Goal: Information Seeking & Learning: Learn about a topic

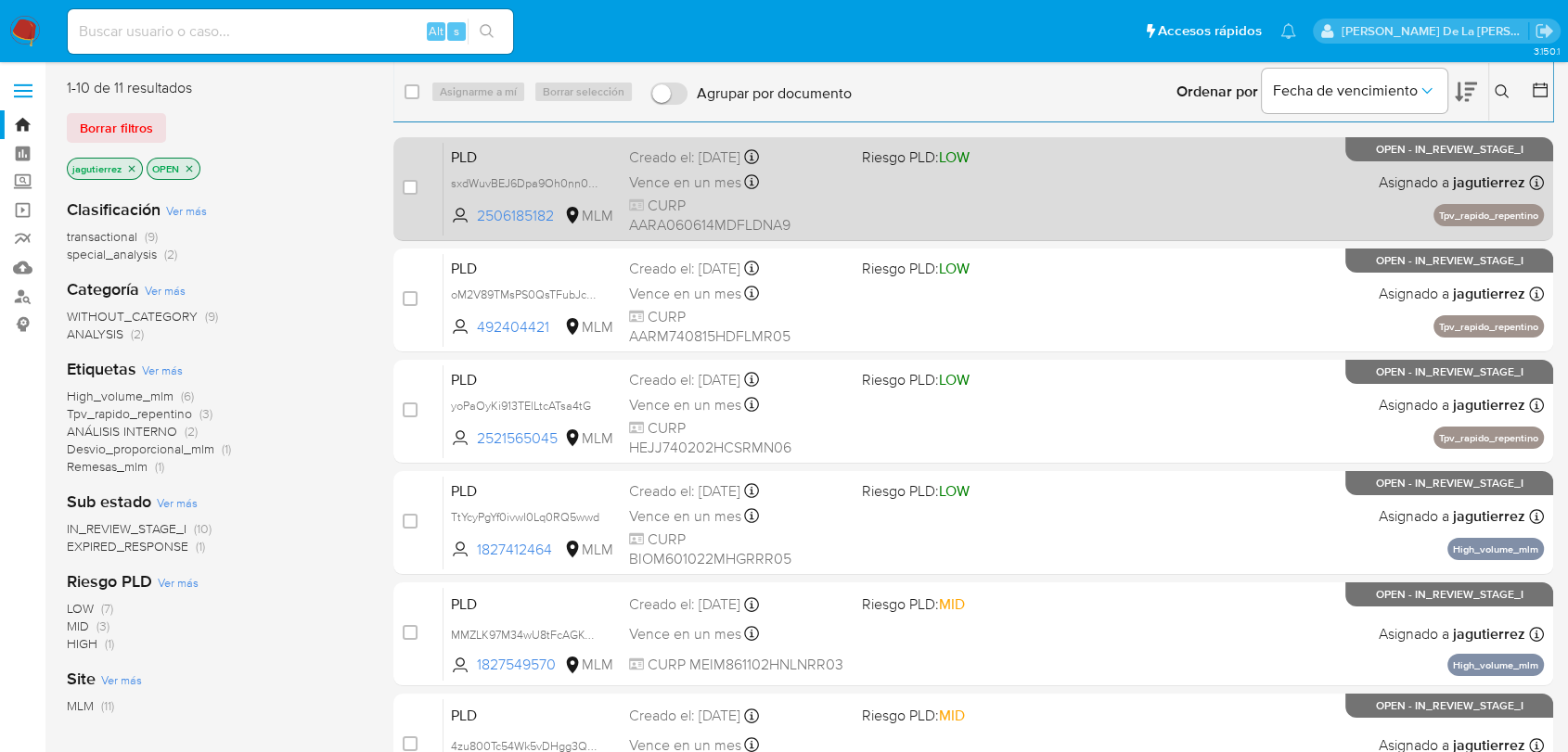
click at [913, 204] on div "PLD sxdWuvBEJ6Dpa9Oh0nn0OLTk 2506185182 MLM Riesgo PLD: LOW Creado el: 12/07/20…" at bounding box center [993, 189] width 1100 height 94
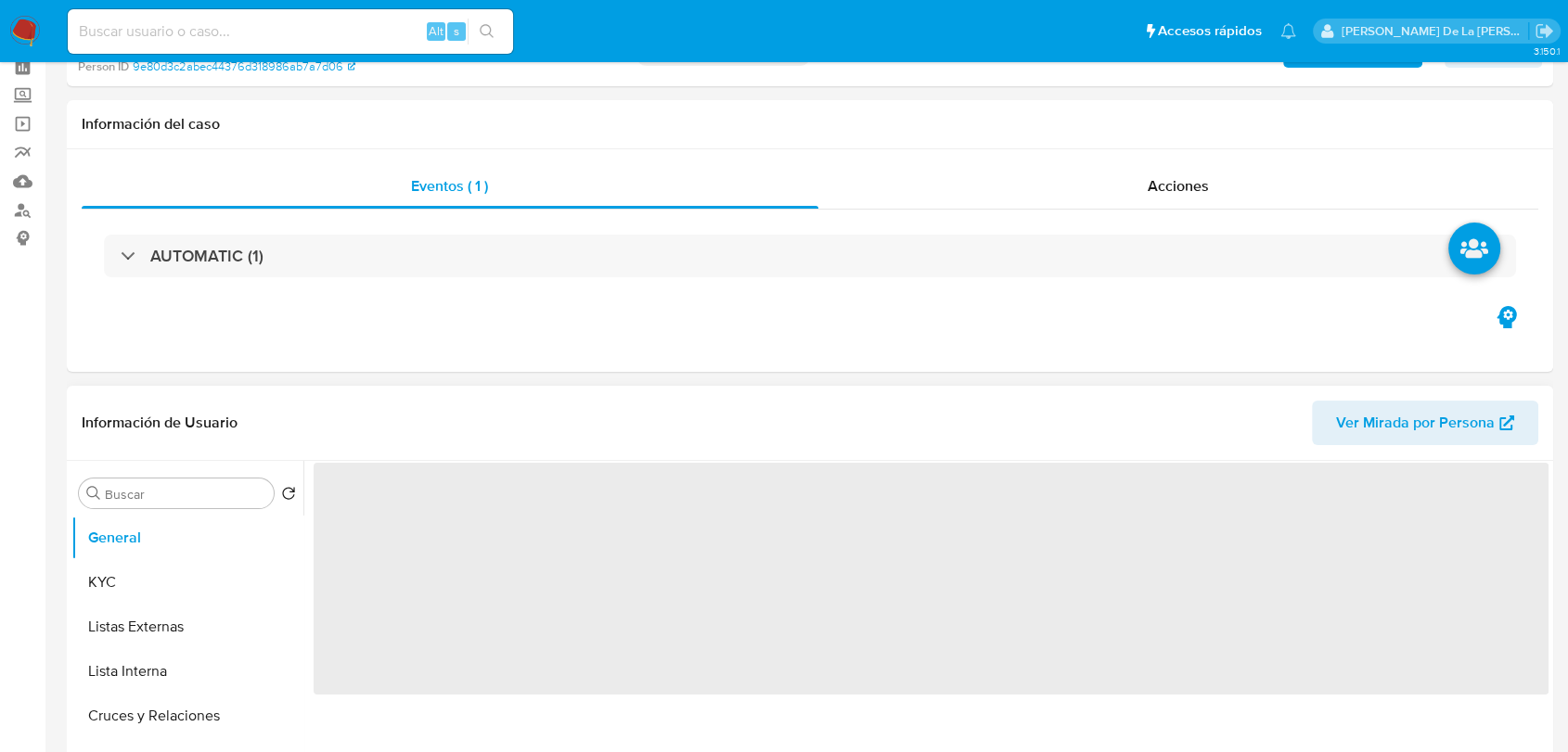
scroll to position [206, 0]
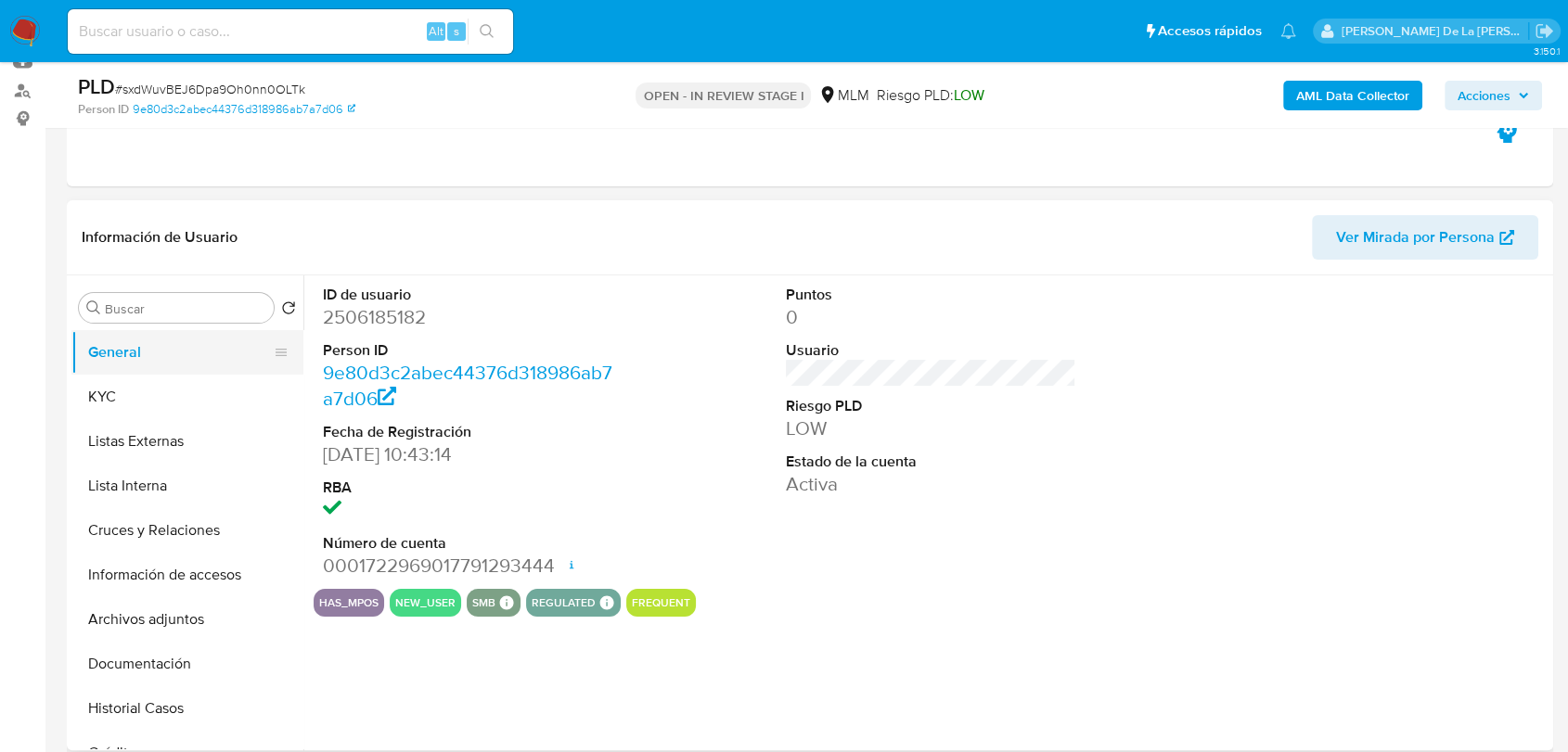
select select "10"
click at [163, 386] on button "KYC" at bounding box center [179, 396] width 217 height 44
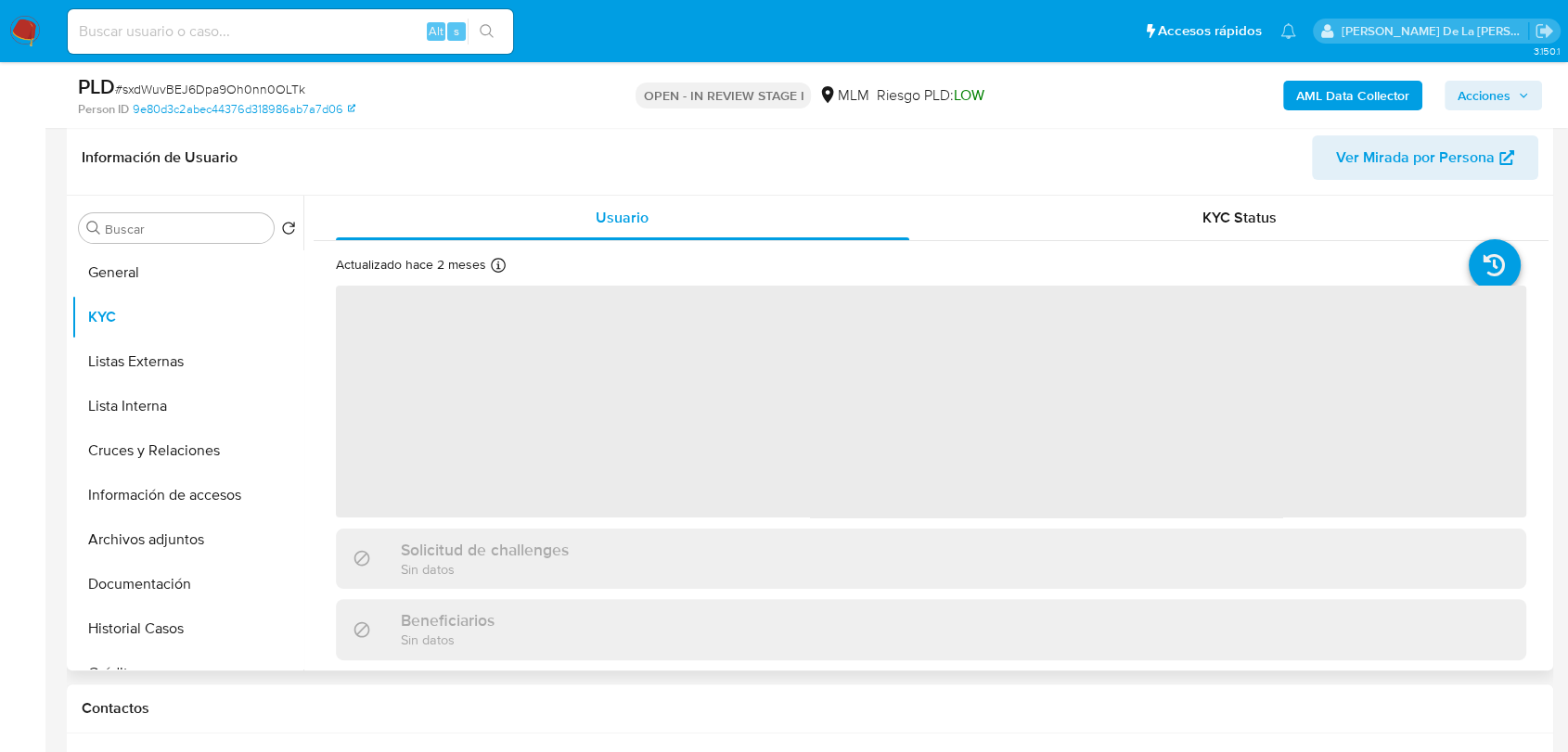
scroll to position [309, 0]
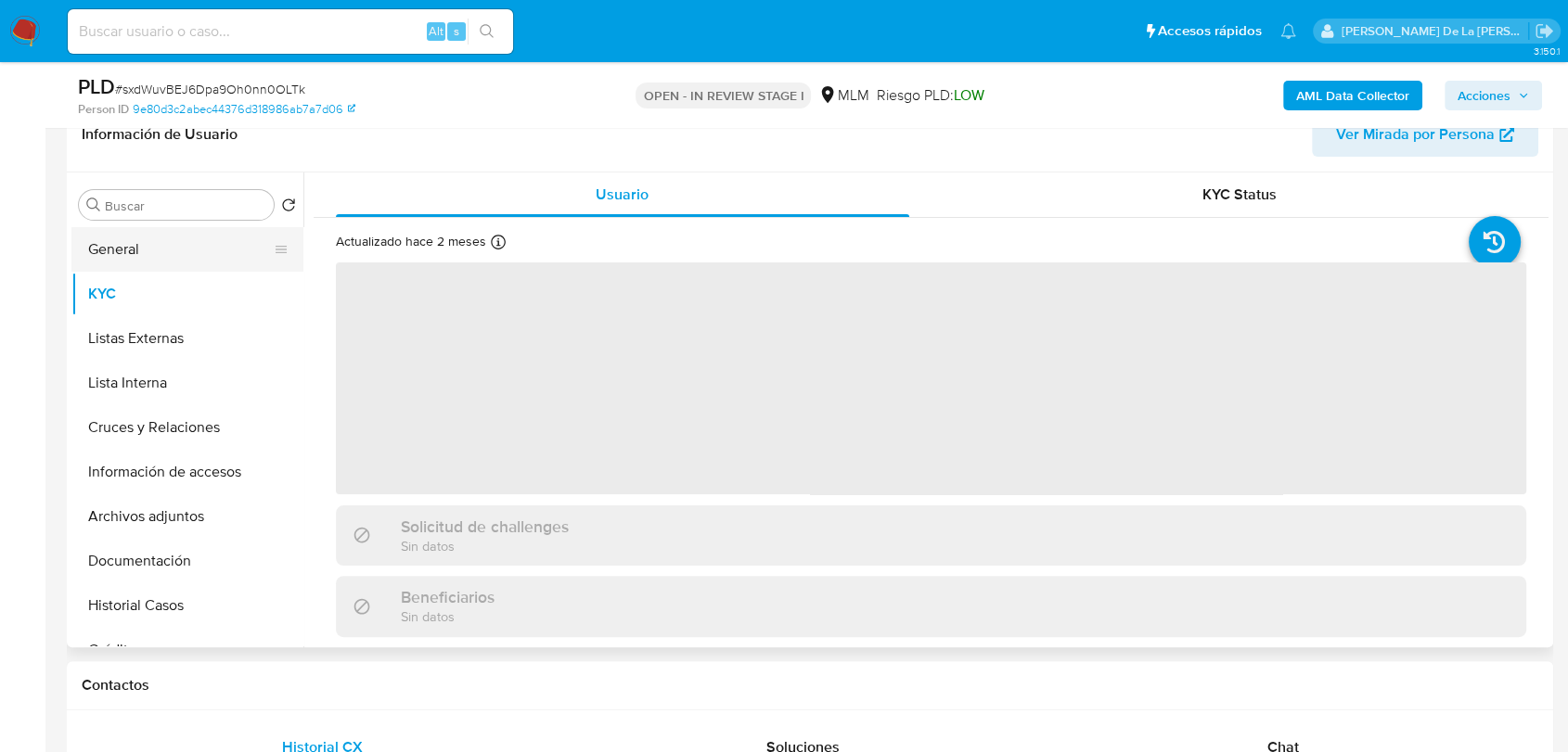
click at [140, 259] on button "General" at bounding box center [179, 249] width 217 height 44
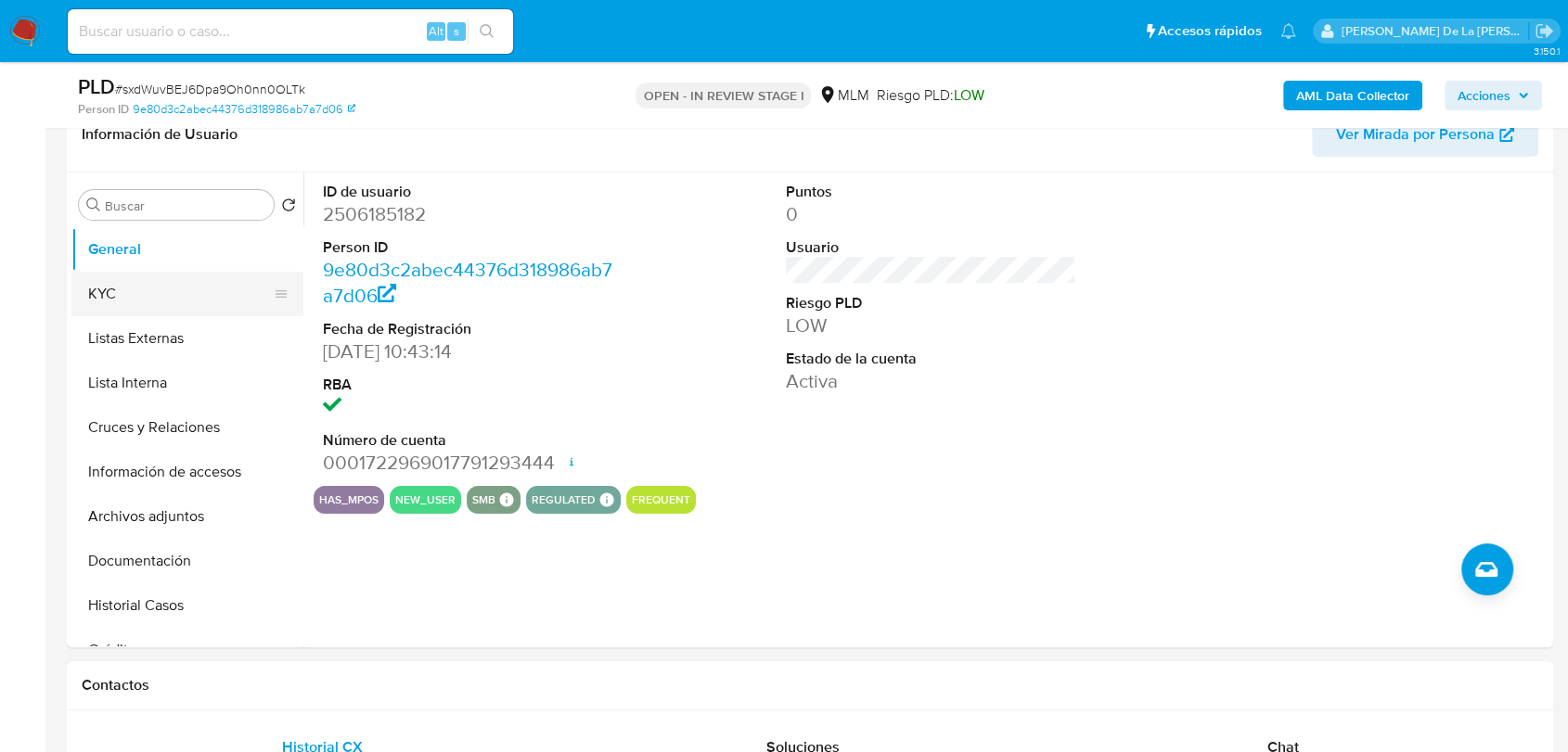
click at [128, 290] on button "KYC" at bounding box center [179, 293] width 217 height 44
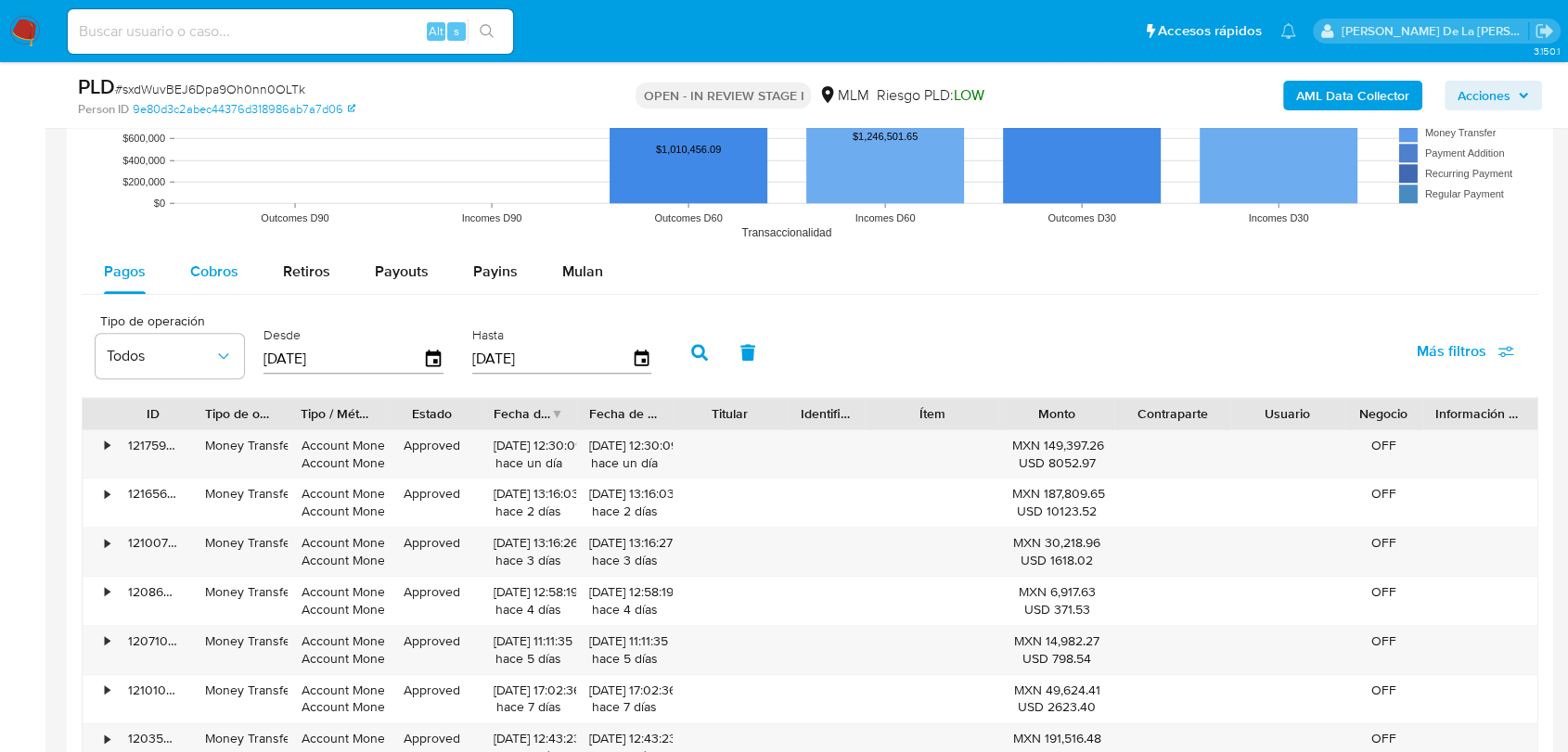
scroll to position [2061, 0]
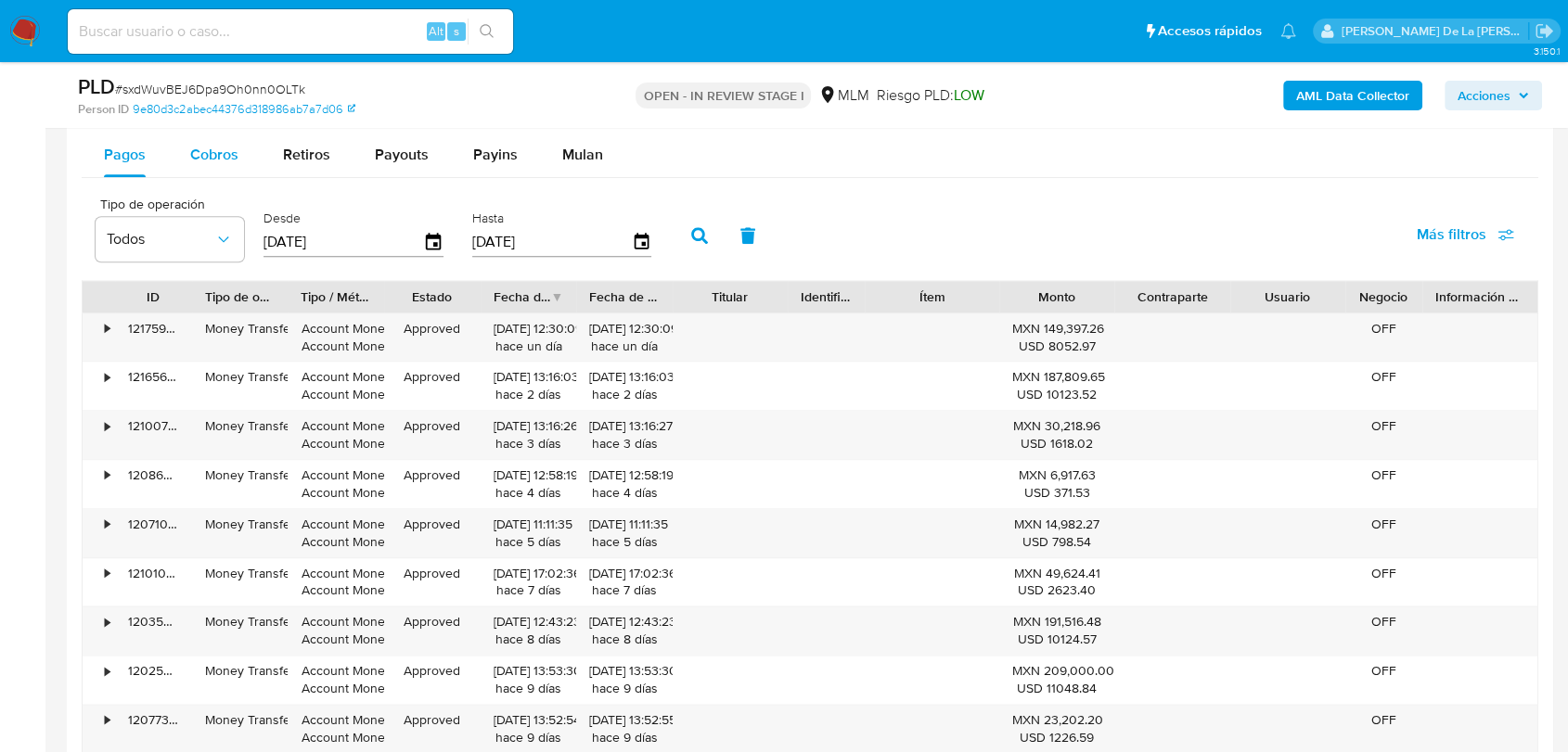
click at [199, 151] on span "Cobros" at bounding box center [214, 155] width 48 height 22
select select "10"
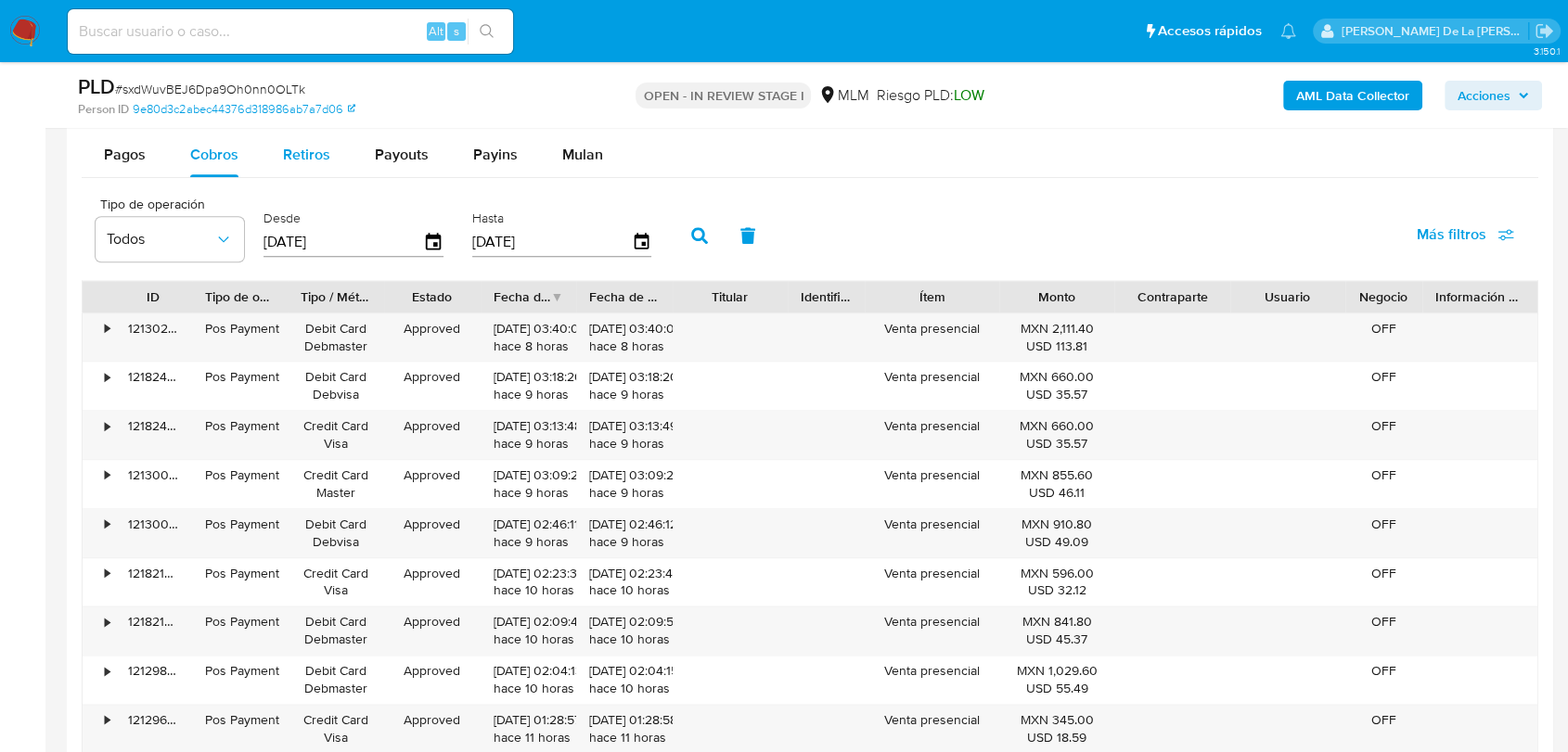
click at [283, 154] on span "Retiros" at bounding box center [306, 155] width 47 height 22
select select "10"
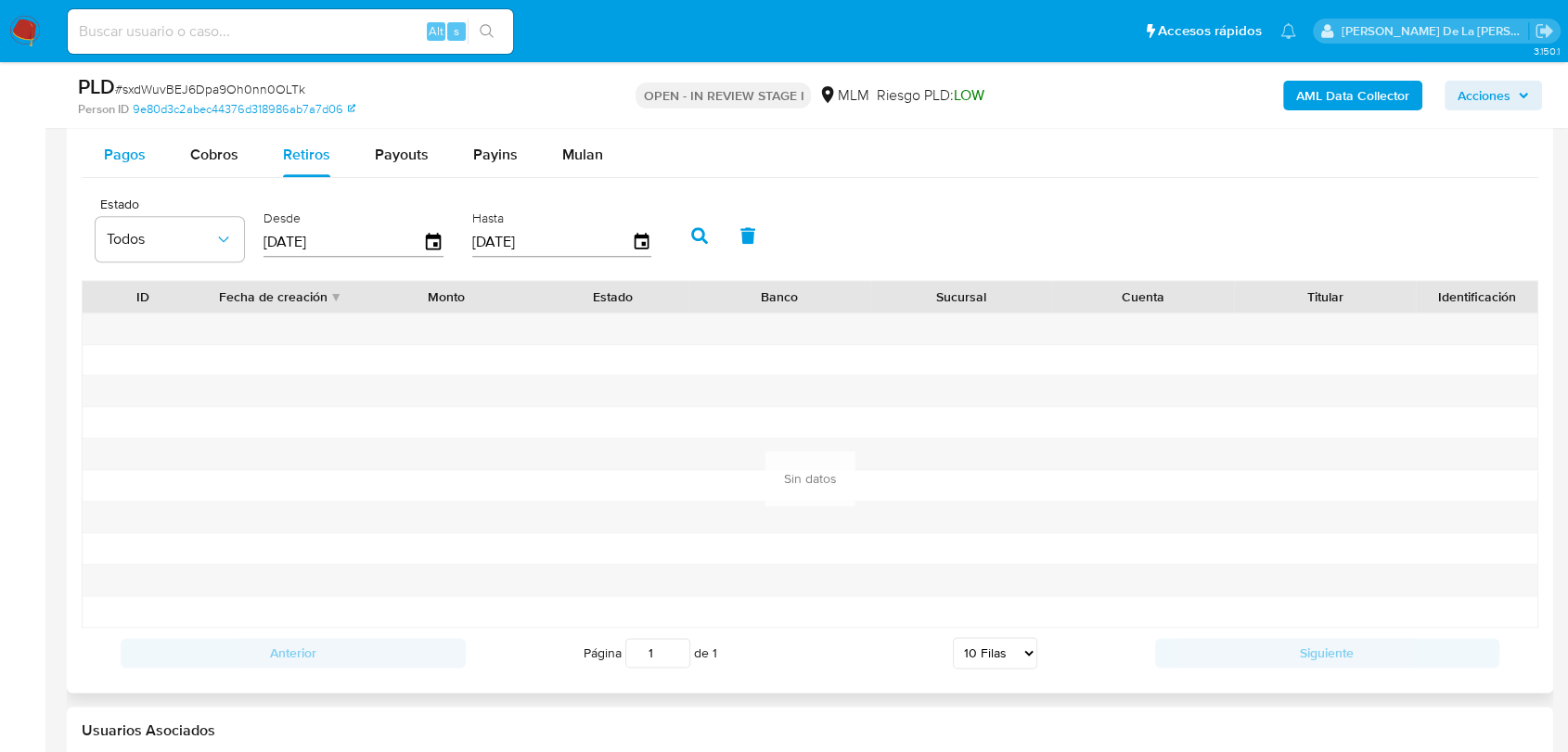
click at [137, 158] on span "Pagos" at bounding box center [125, 155] width 42 height 22
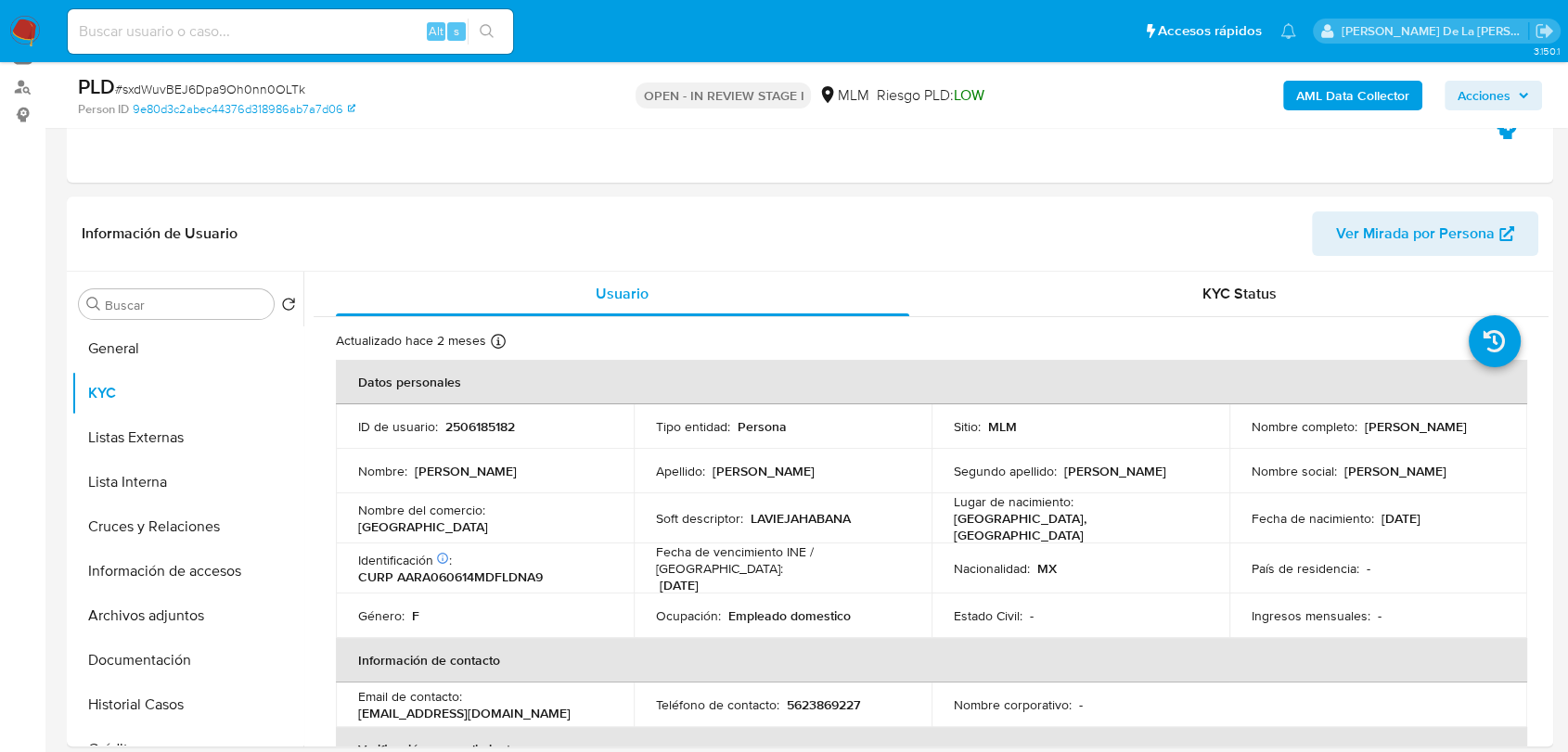
scroll to position [206, 0]
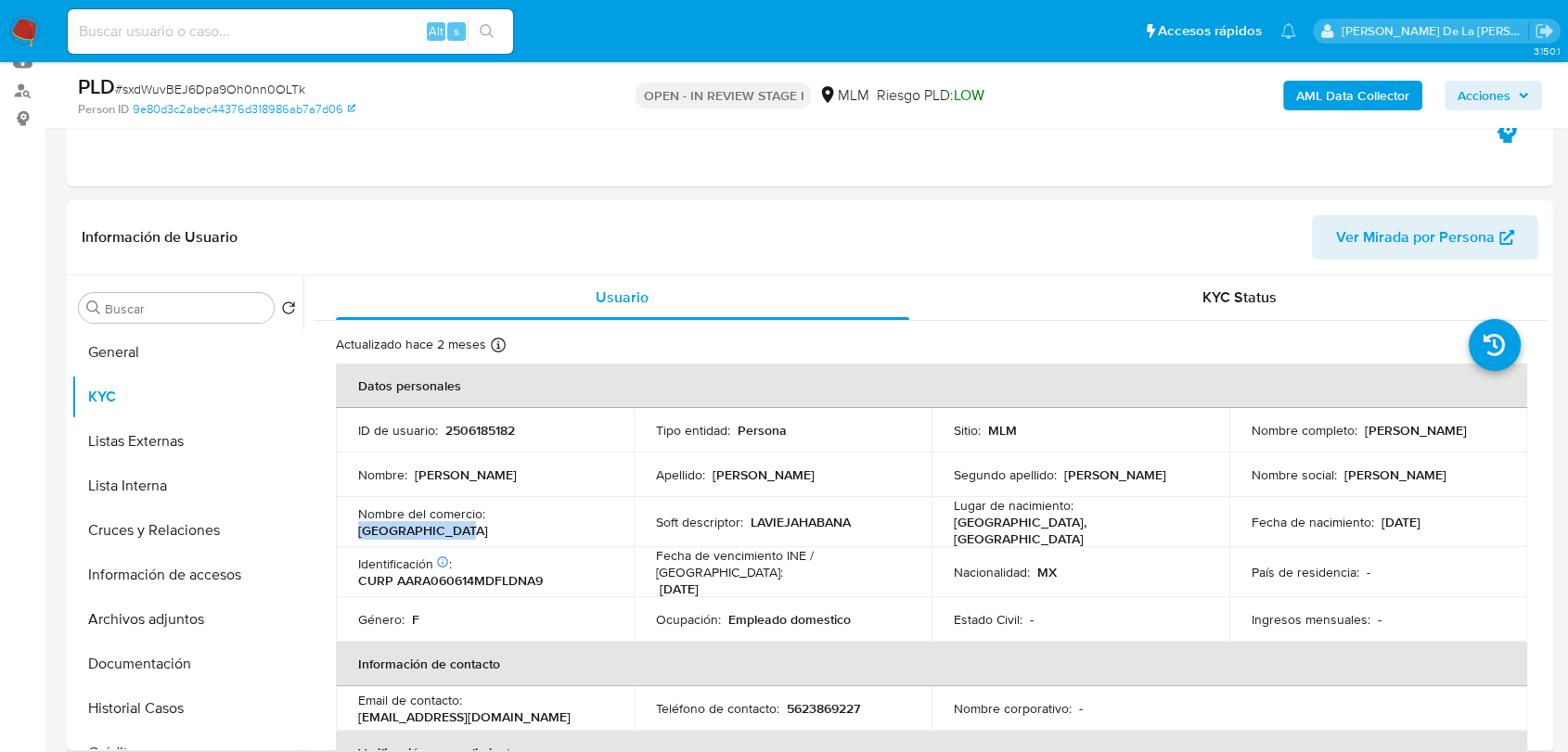
drag, startPoint x: 489, startPoint y: 519, endPoint x: 578, endPoint y: 529, distance: 89.6
click at [578, 531] on td "Nombre del comercio : [GEOGRAPHIC_DATA]" at bounding box center [484, 522] width 298 height 50
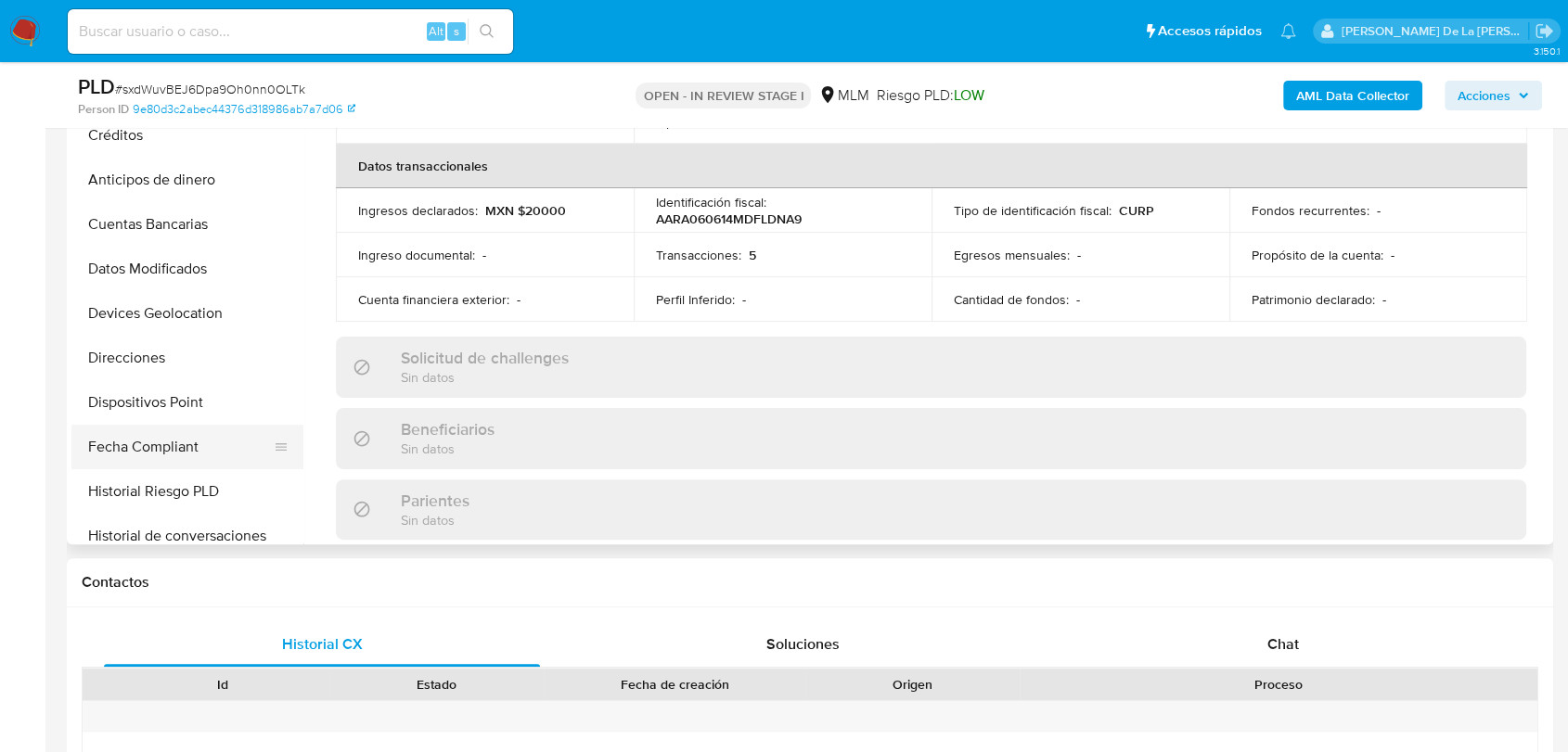
scroll to position [515, 0]
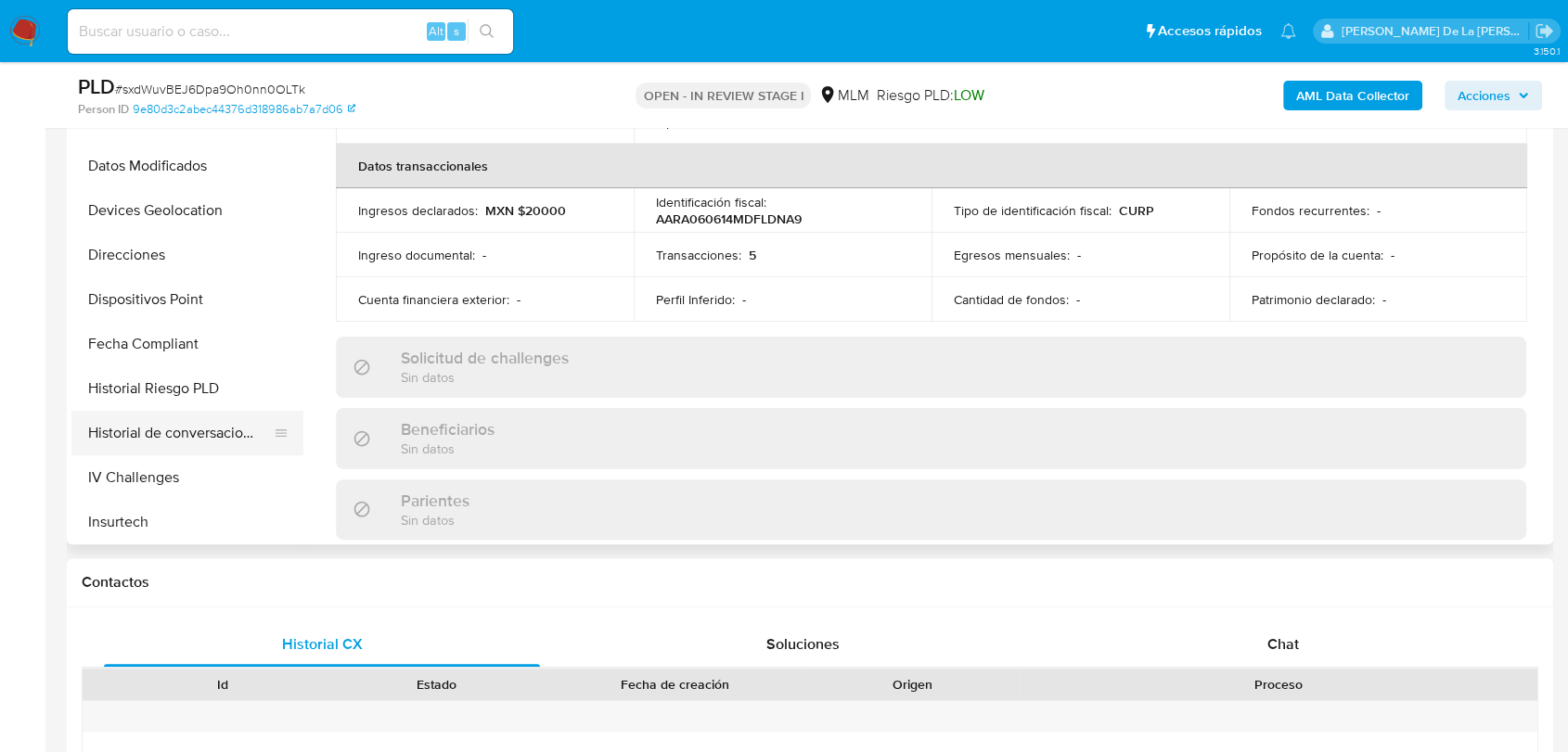
click at [201, 425] on button "Historial de conversaciones" at bounding box center [179, 432] width 217 height 44
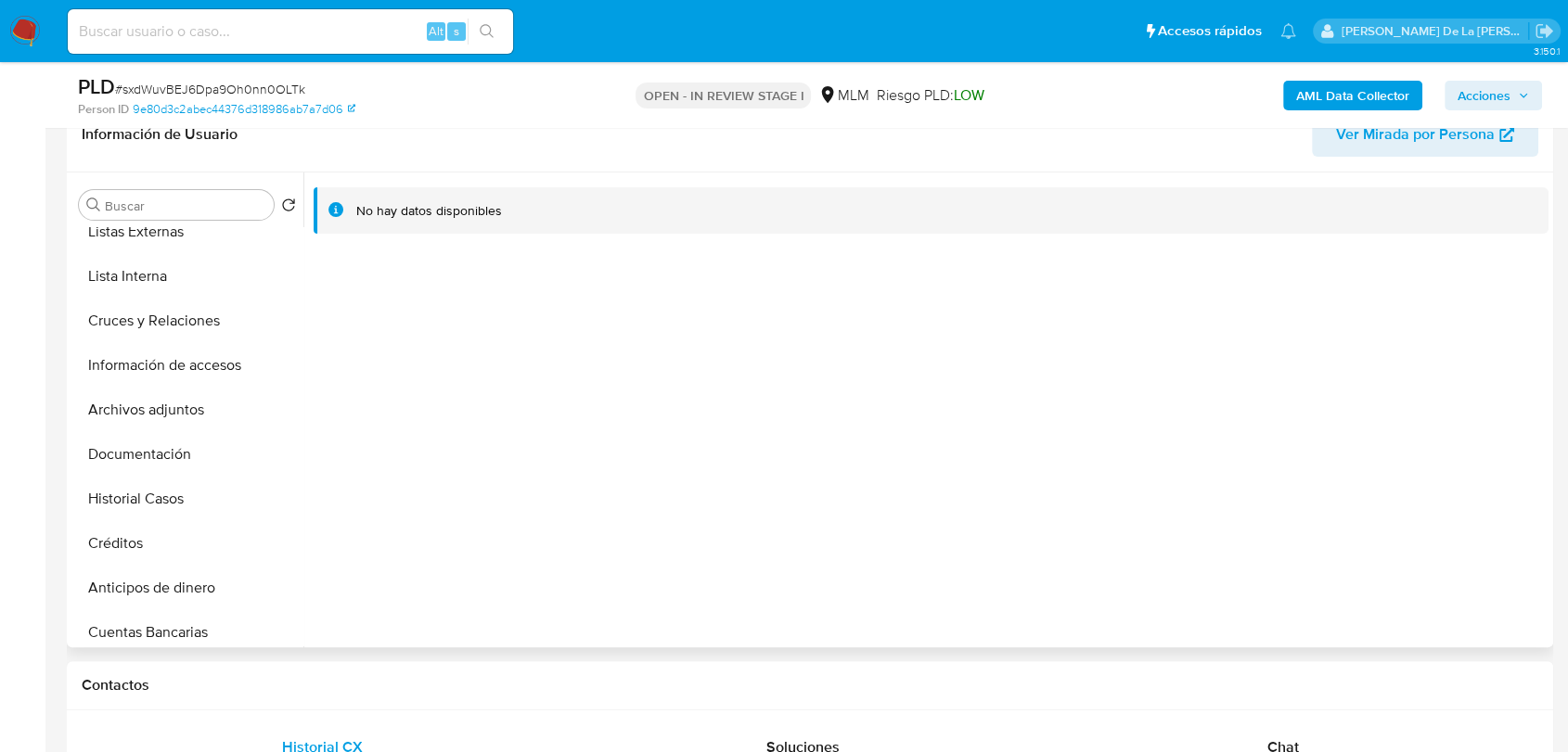
scroll to position [103, 0]
click at [197, 371] on button "Información de accesos" at bounding box center [179, 369] width 217 height 44
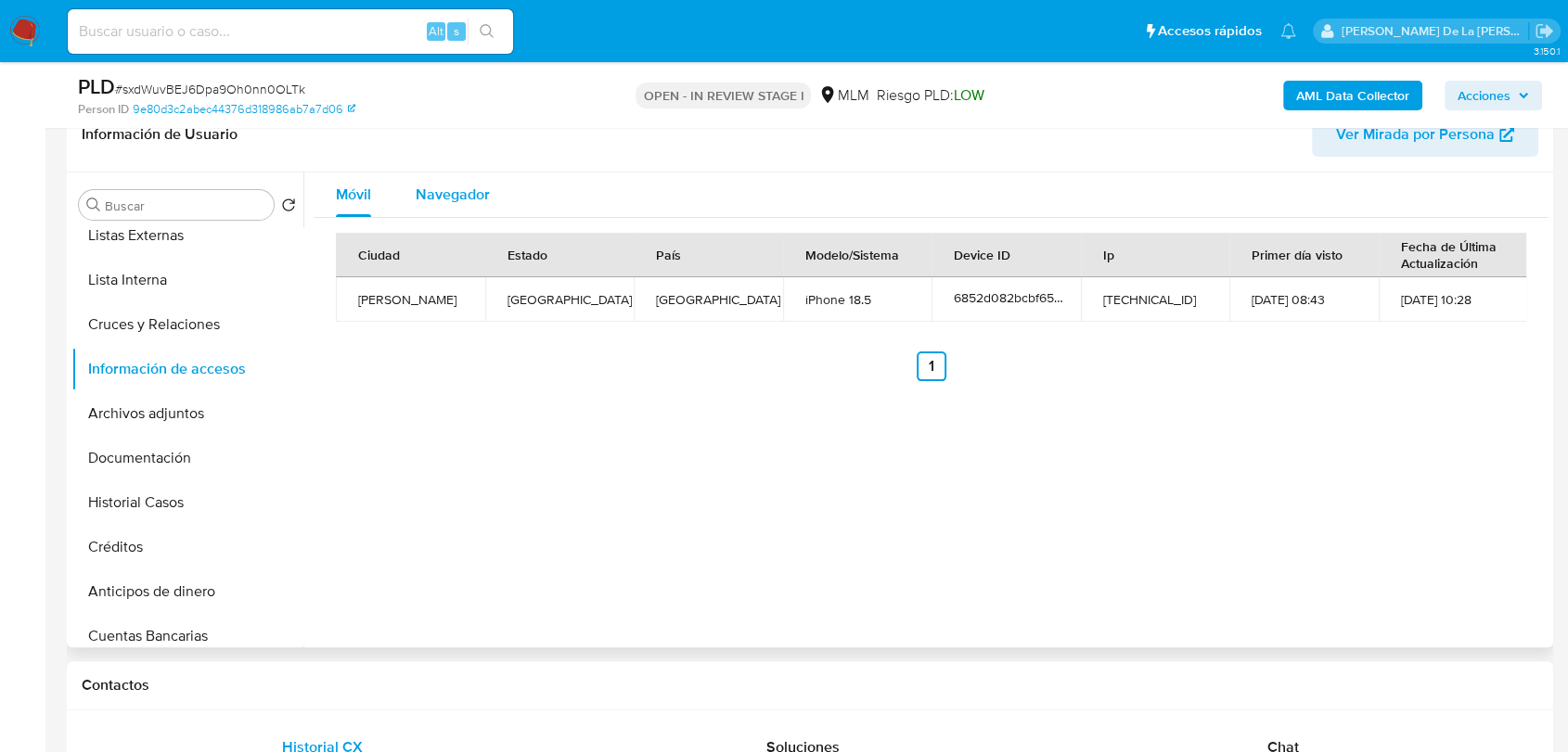
click at [460, 194] on span "Navegador" at bounding box center [453, 194] width 75 height 22
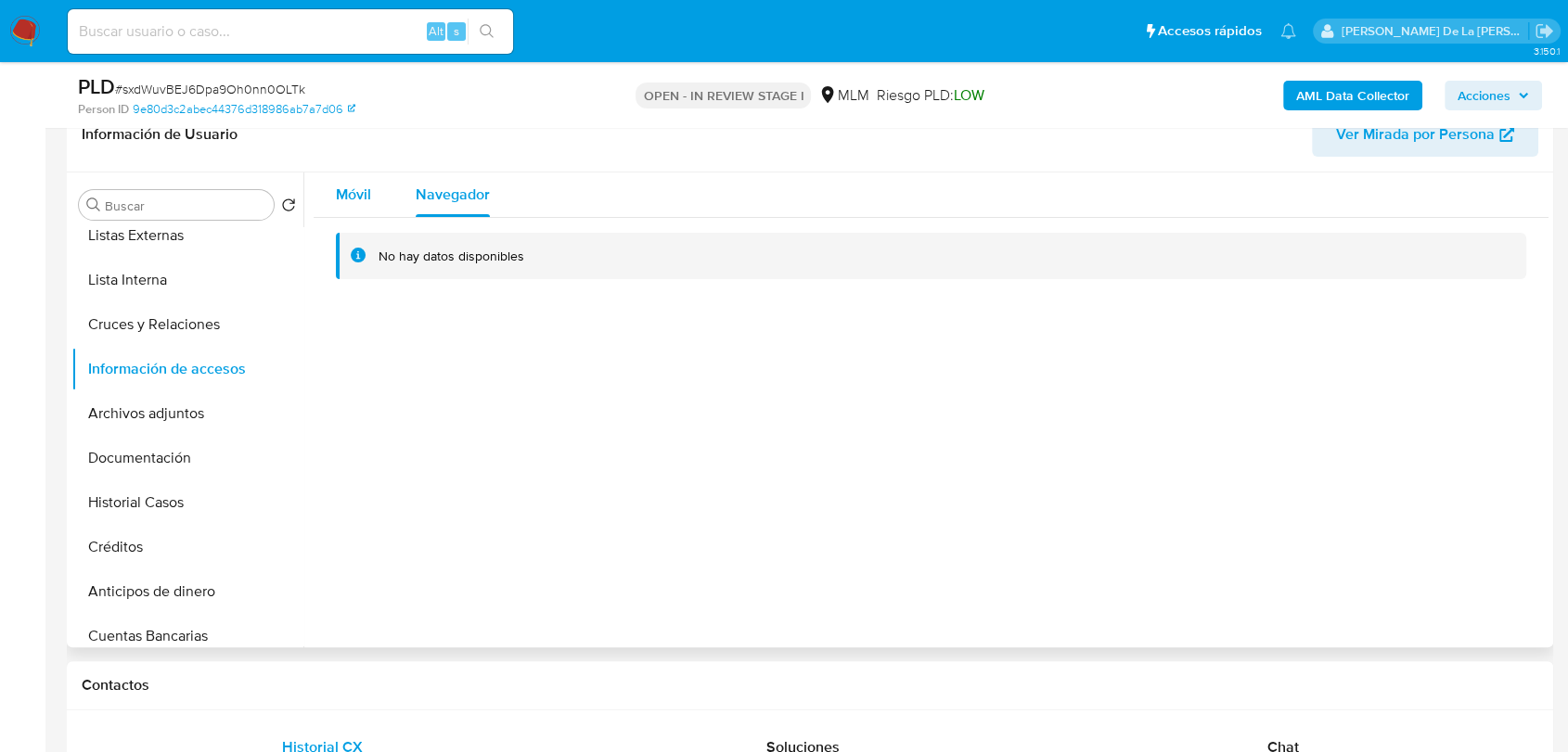
click at [351, 190] on span "Móvil" at bounding box center [353, 194] width 35 height 22
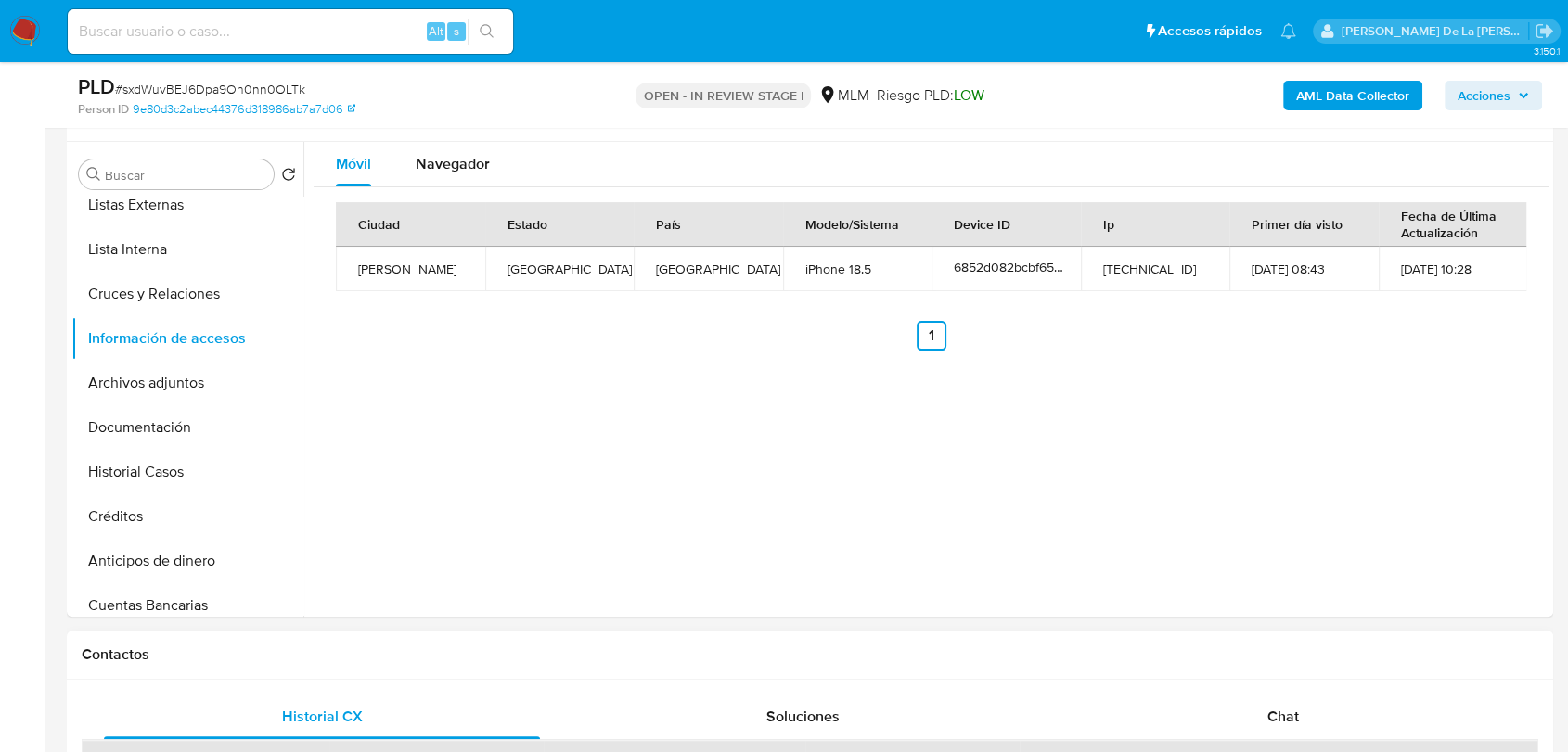
scroll to position [206, 0]
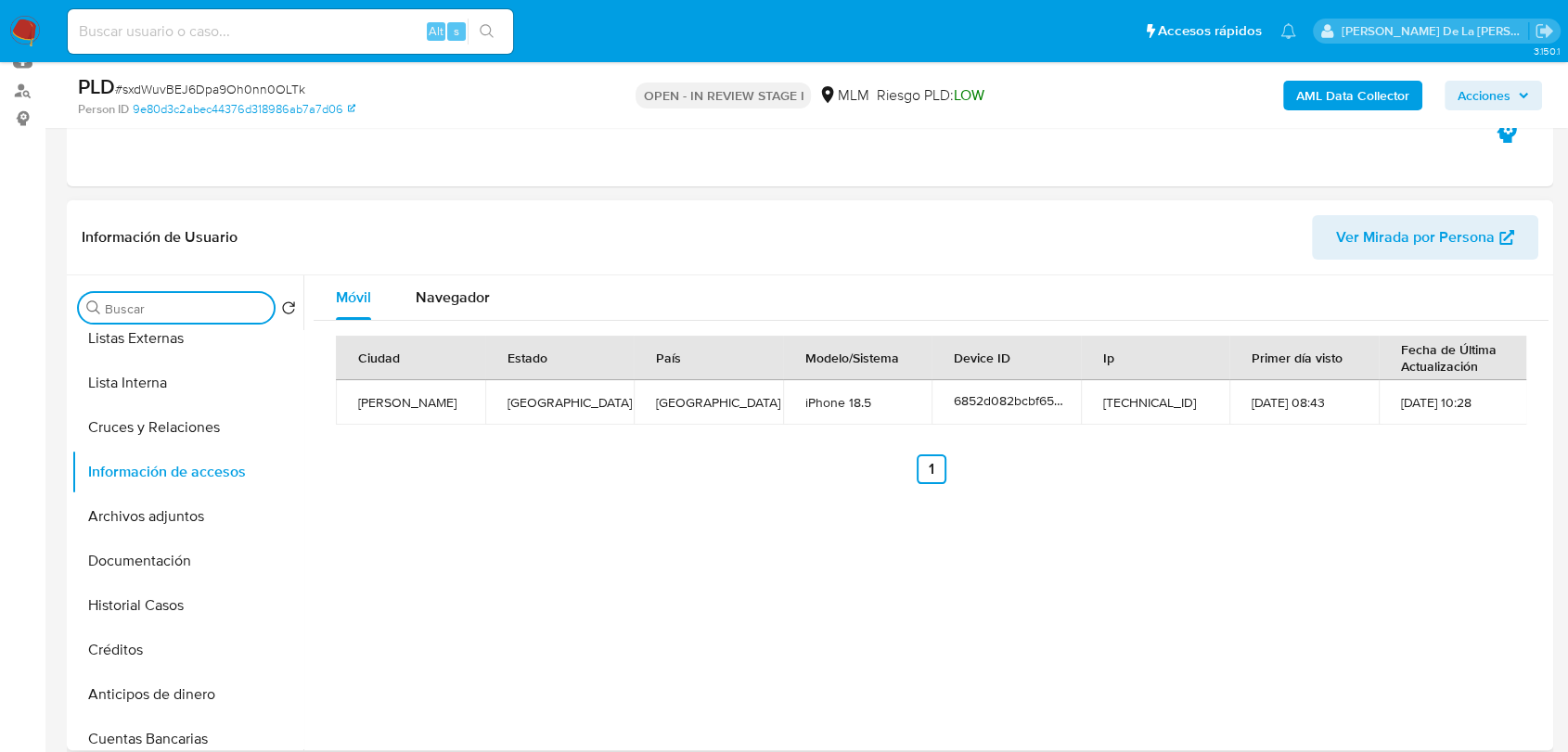
click at [120, 307] on input "Buscar" at bounding box center [185, 308] width 162 height 17
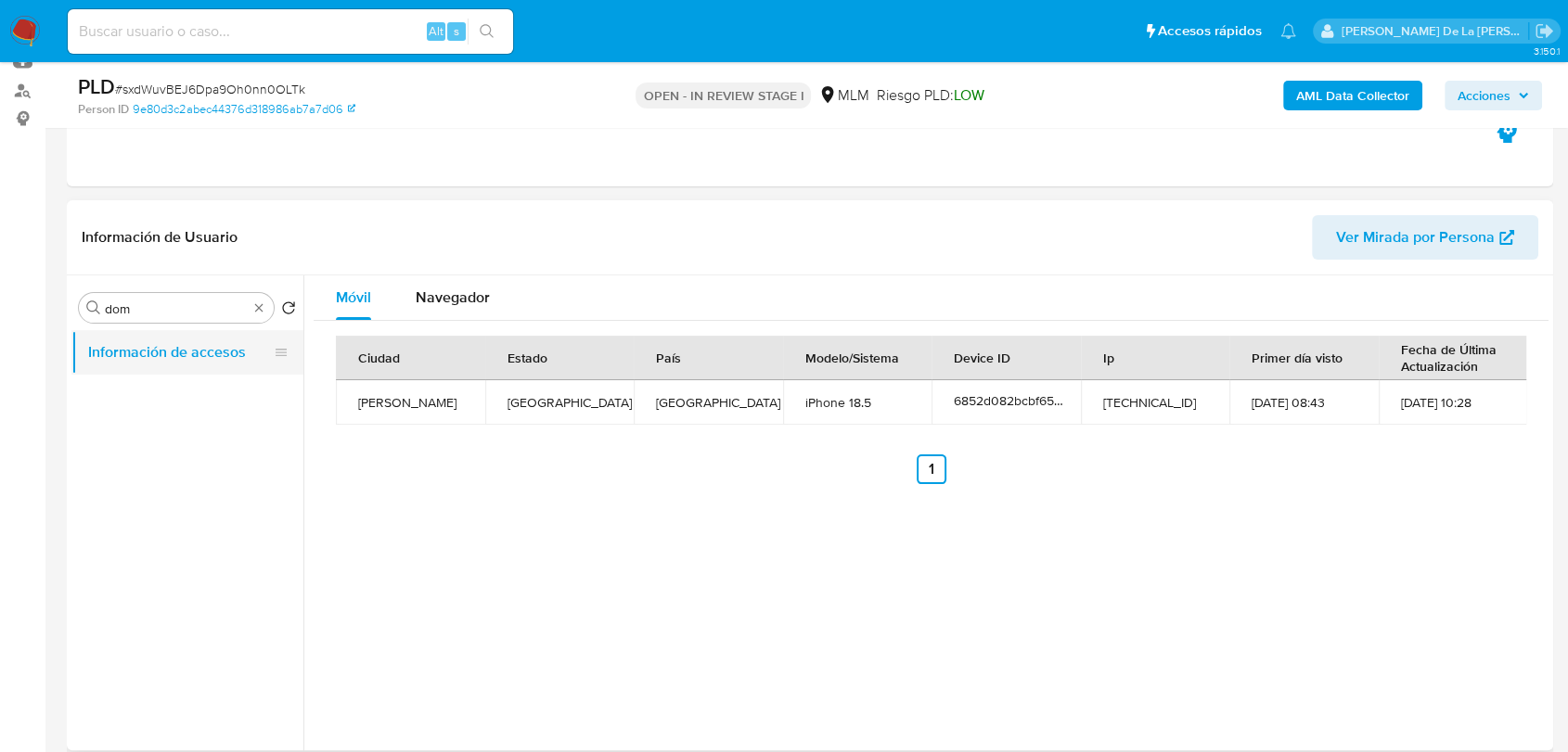
click at [182, 360] on button "Información de accesos" at bounding box center [179, 352] width 217 height 44
click at [211, 306] on input "dom" at bounding box center [177, 308] width 143 height 17
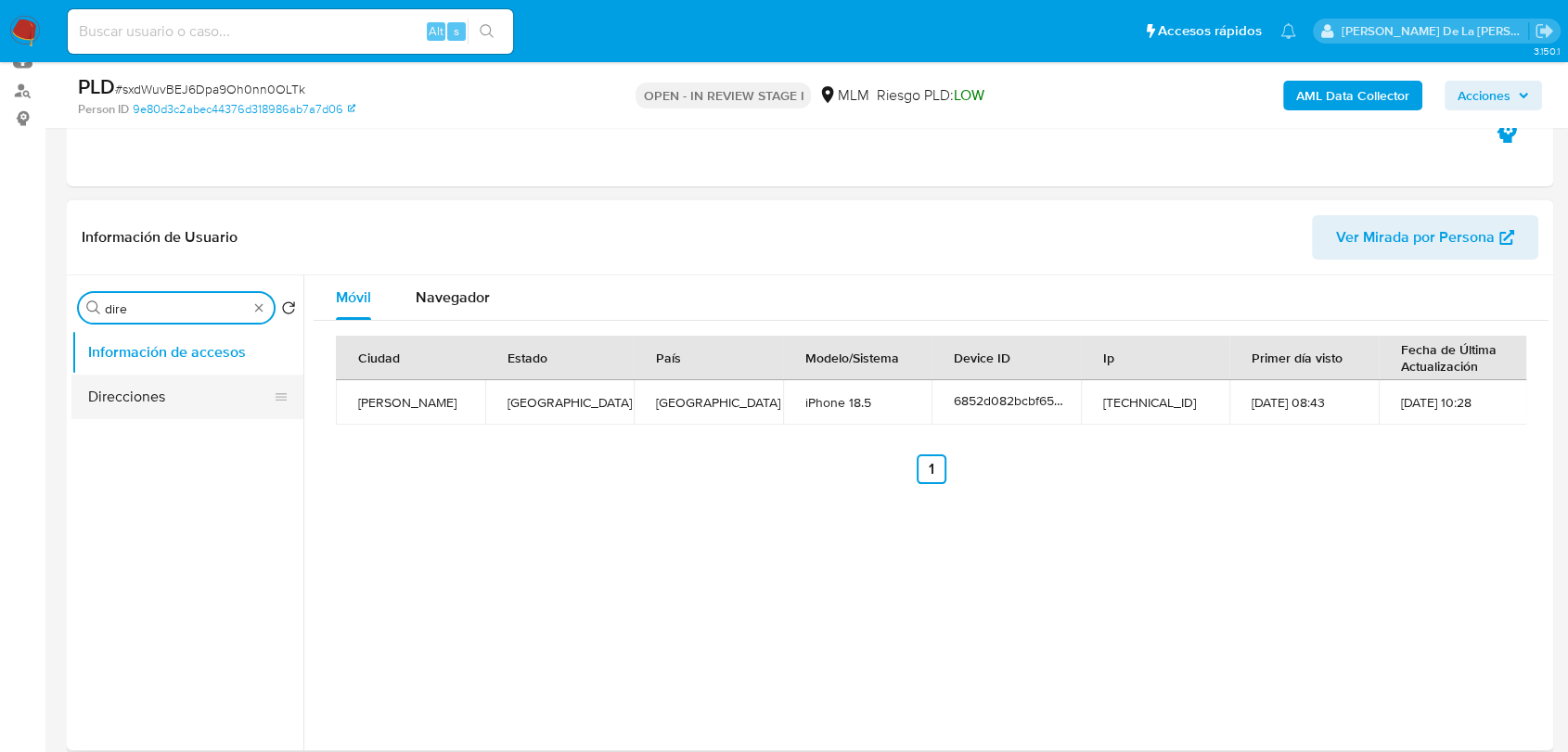
type input "dire"
click at [191, 390] on button "Direcciones" at bounding box center [179, 396] width 217 height 44
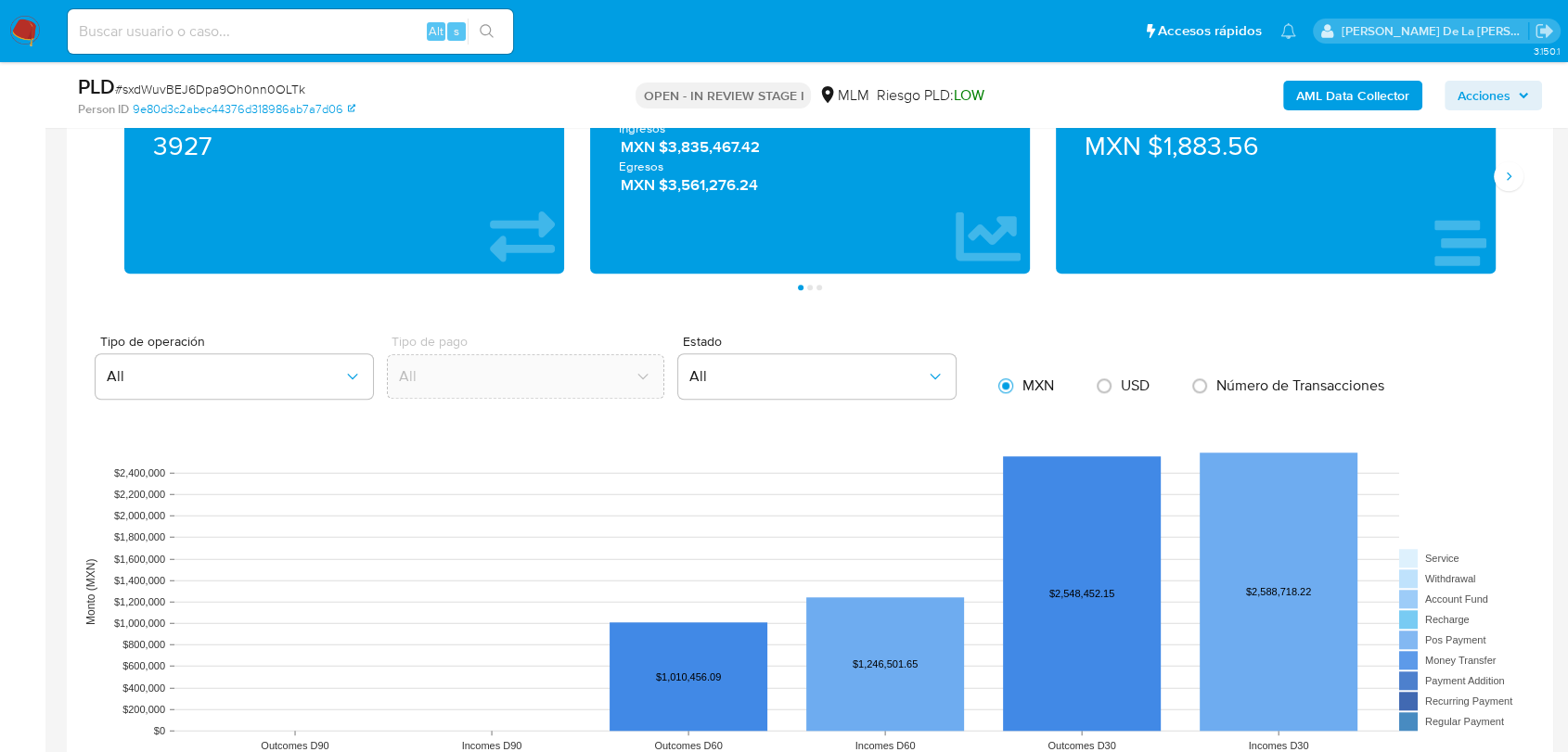
scroll to position [1236, 0]
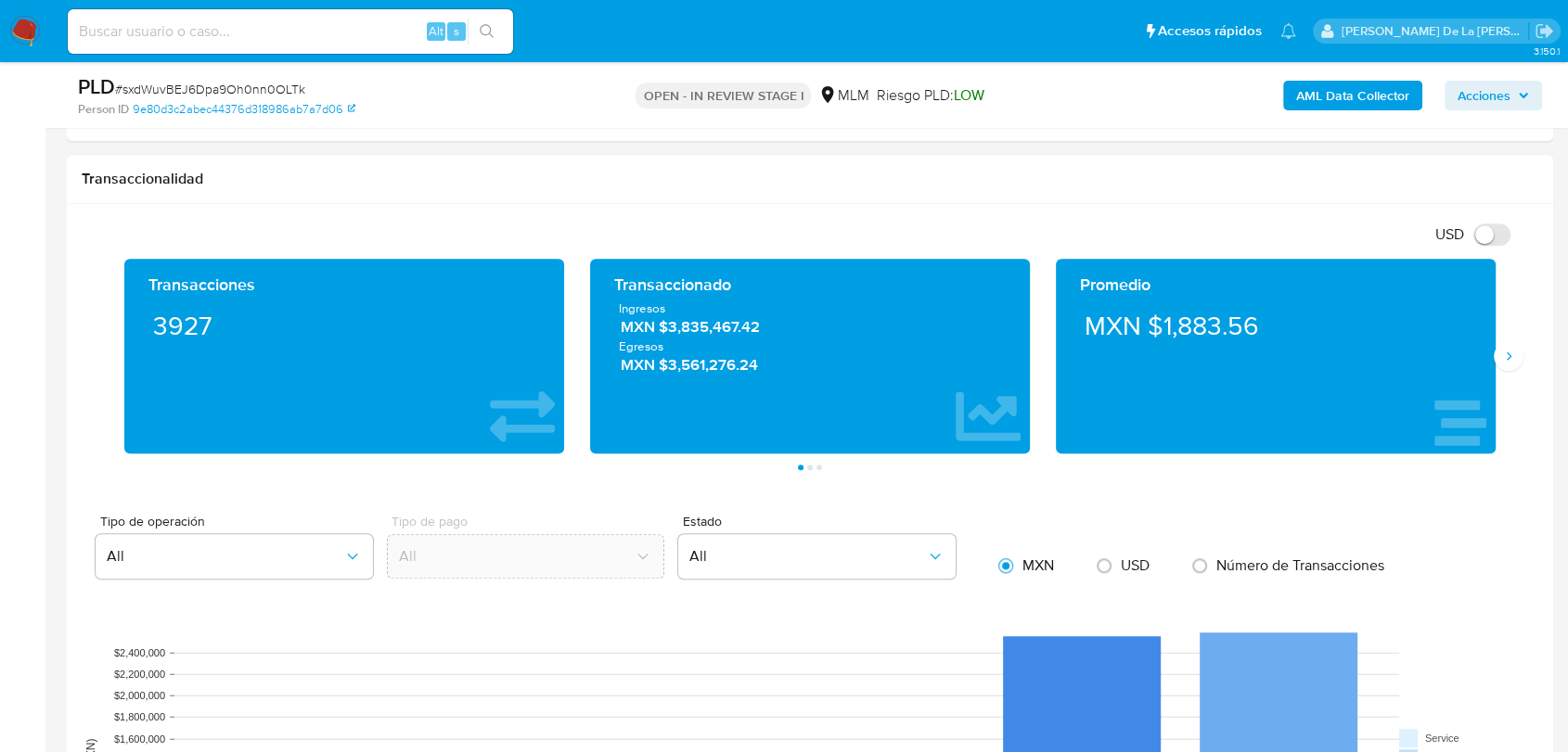
click at [1528, 346] on div "Transacciones 3927 Transaccionado Ingresos MXN $3,835,467.42 Egresos MXN $3,561…" at bounding box center [809, 365] width 1456 height 212
click at [1512, 356] on icon "Siguiente" at bounding box center [1507, 356] width 15 height 15
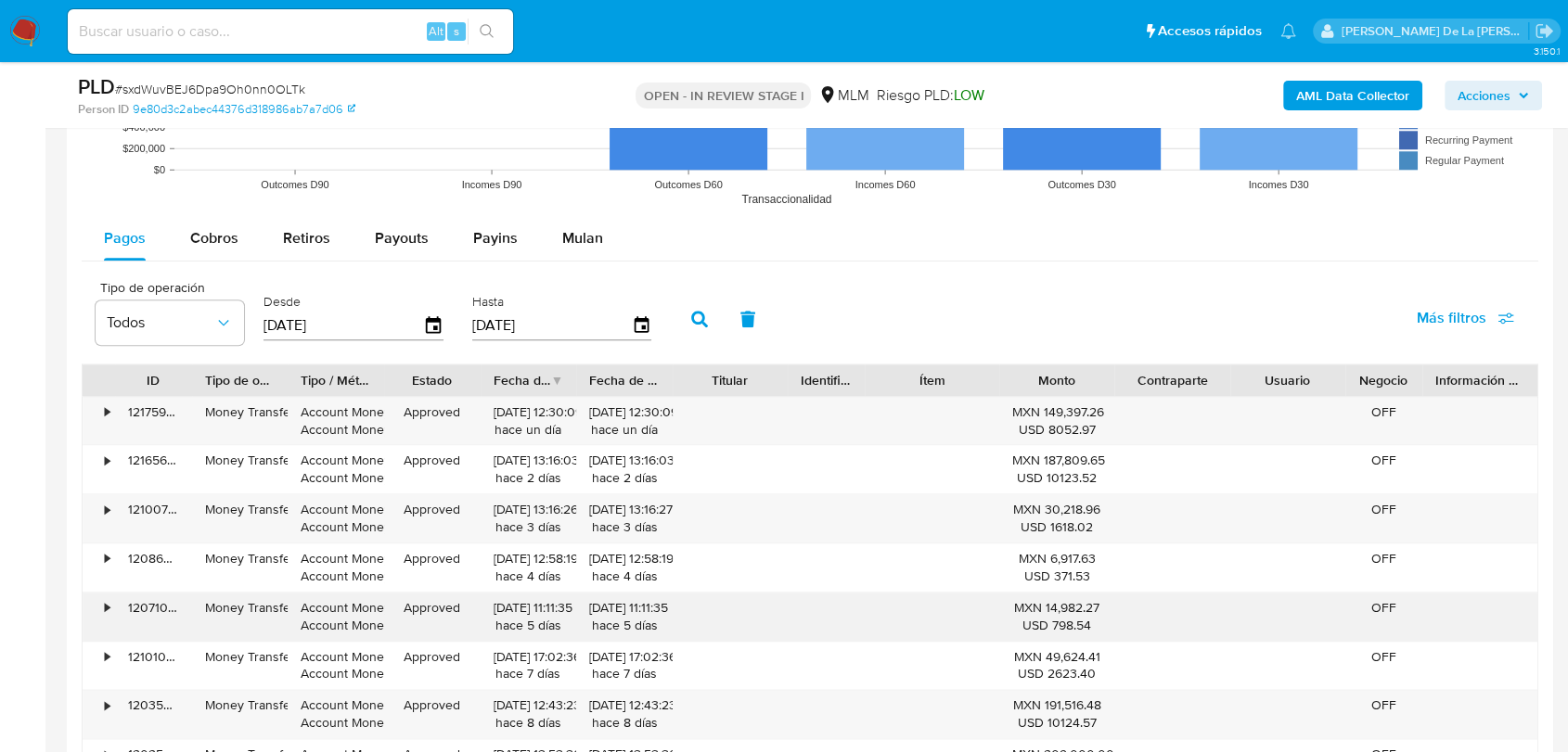
scroll to position [2061, 0]
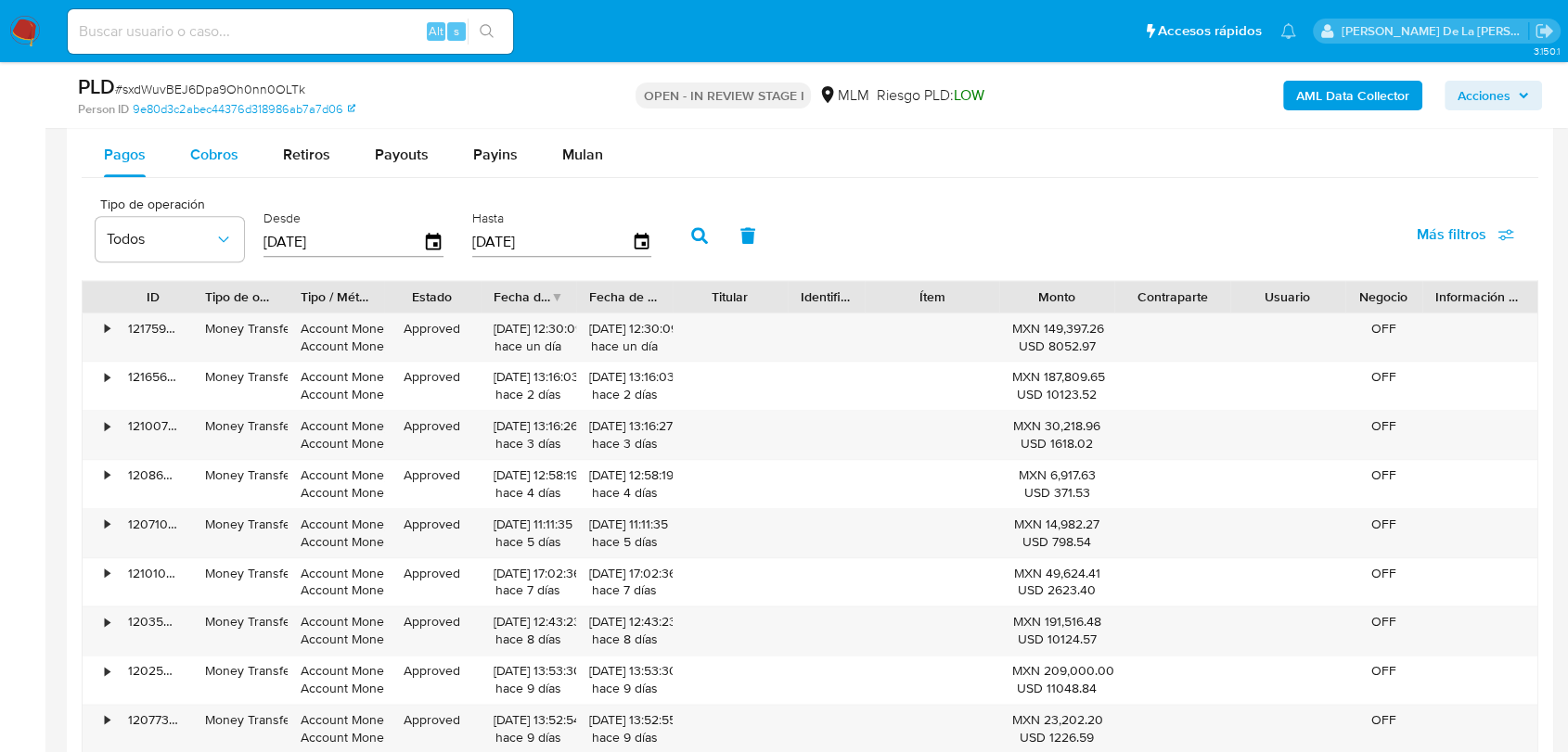
click at [201, 150] on span "Cobros" at bounding box center [214, 155] width 48 height 22
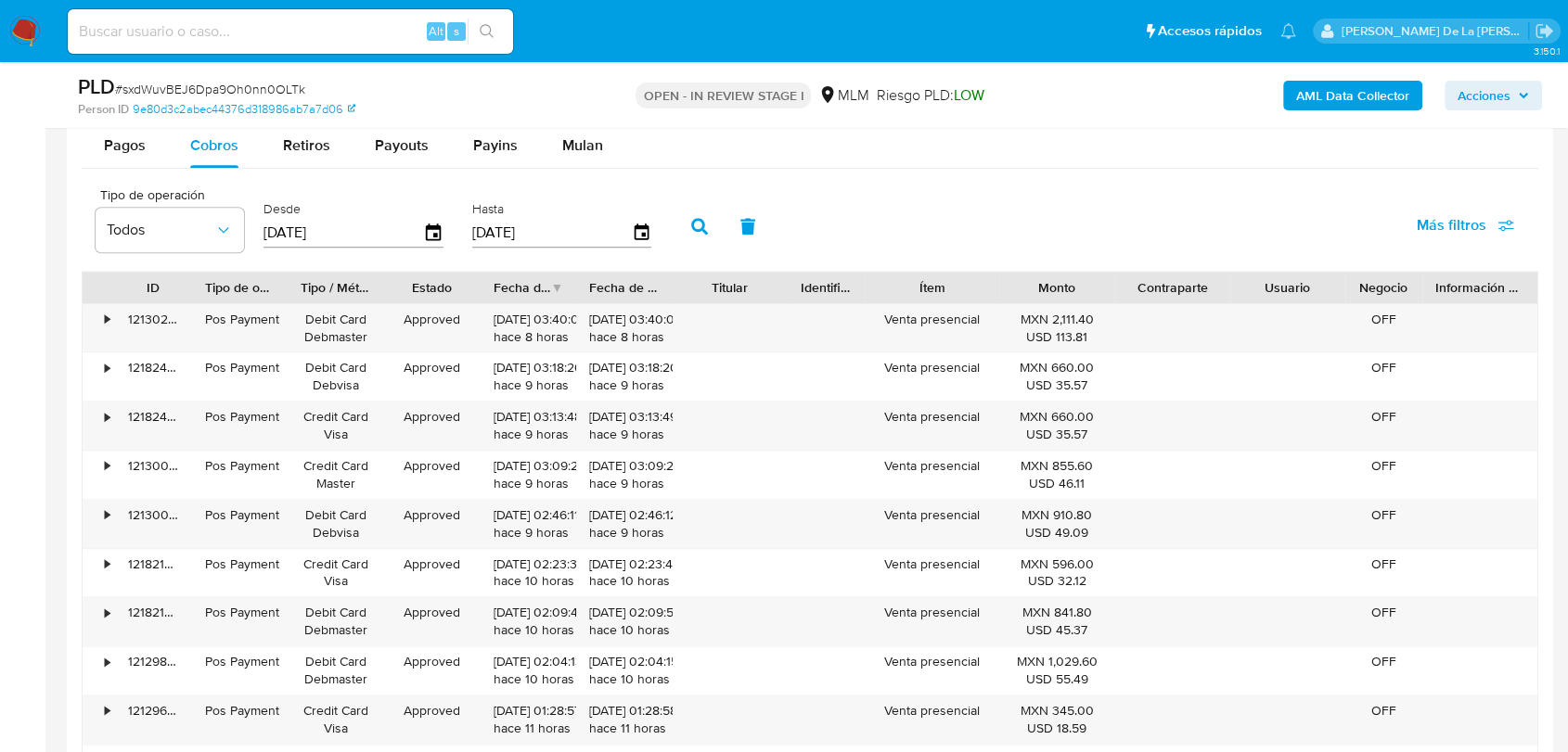
scroll to position [1958, 0]
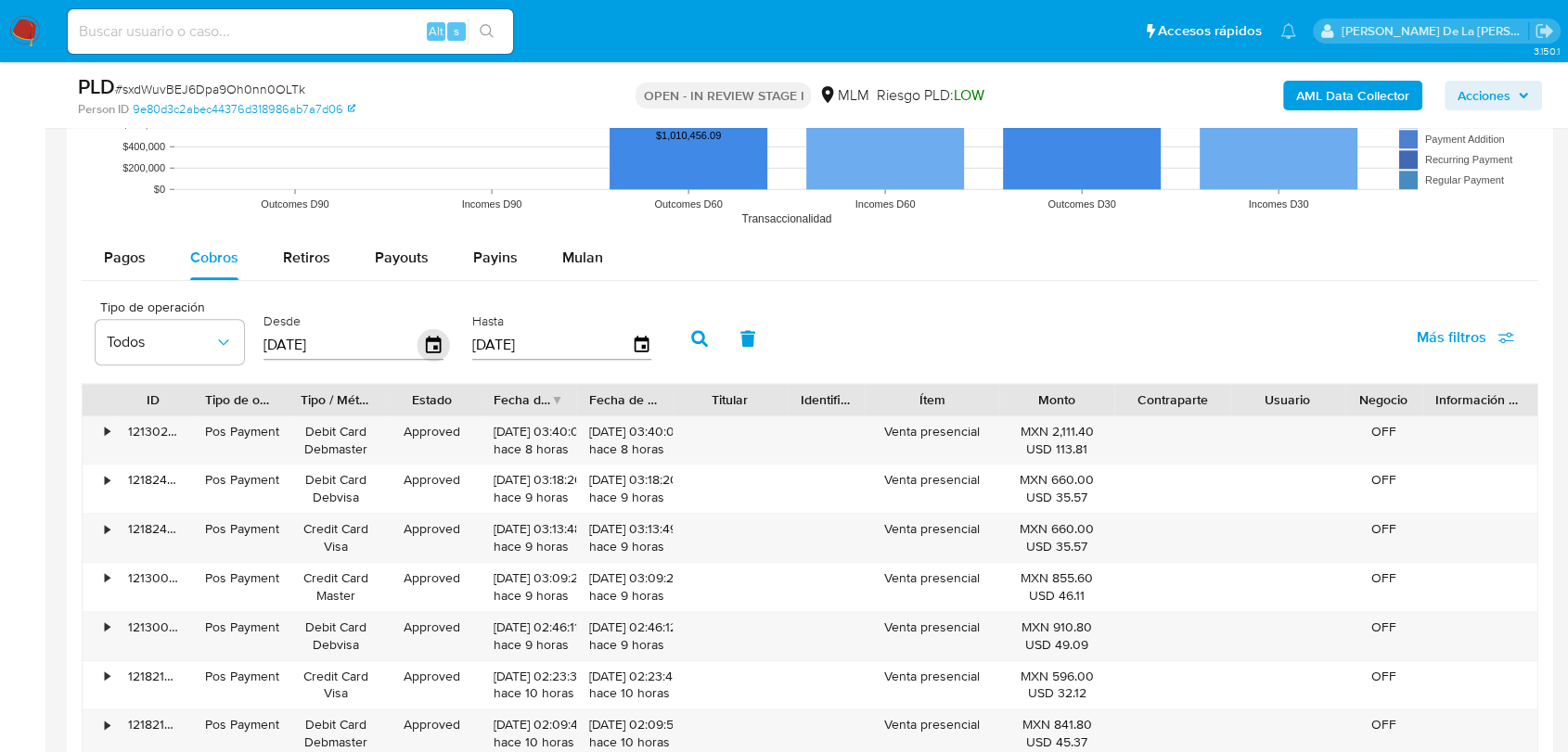
click at [442, 344] on icon "button" at bounding box center [433, 345] width 32 height 32
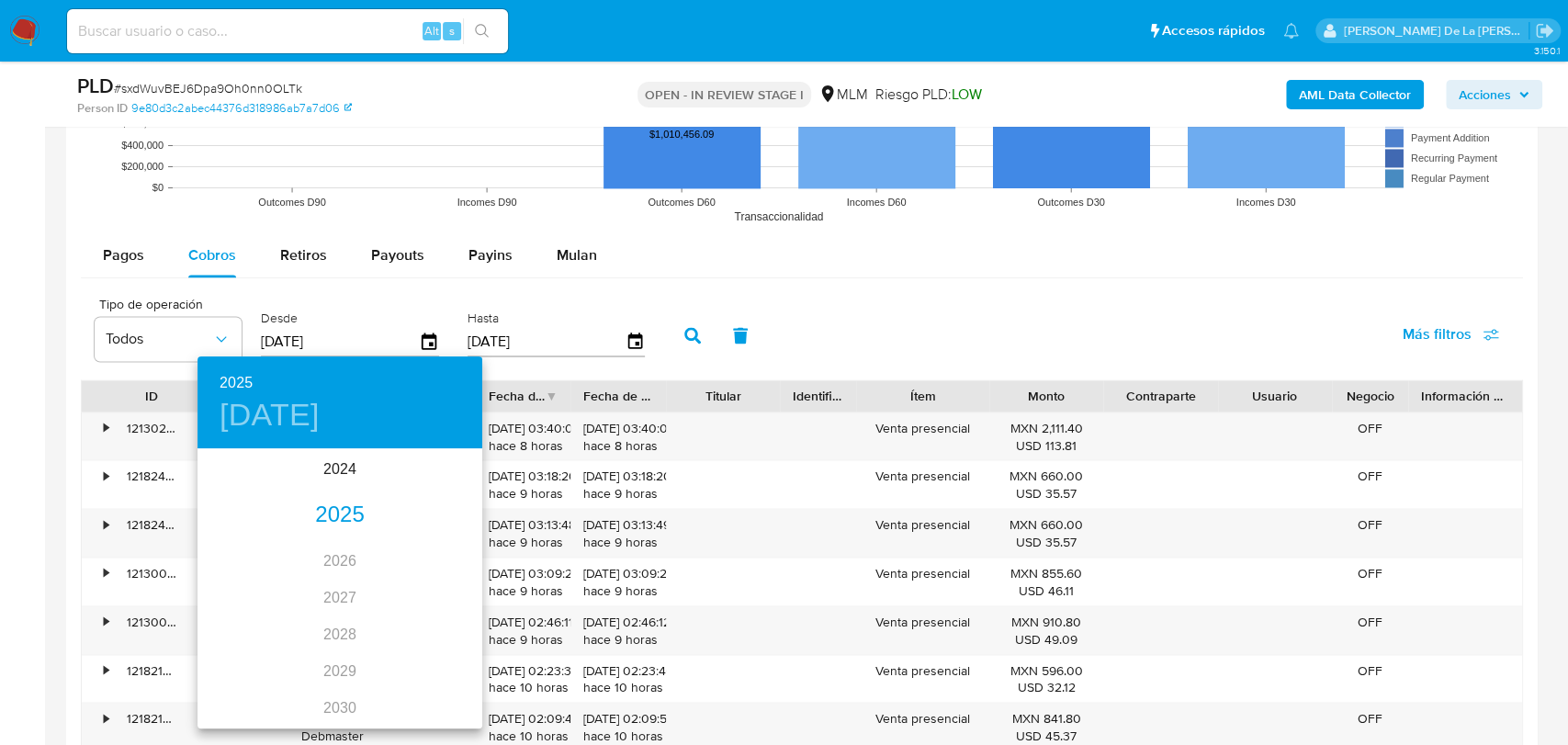
click at [336, 503] on div "2025" at bounding box center [339, 516] width 284 height 37
click at [423, 557] on div "jun." at bounding box center [434, 554] width 94 height 69
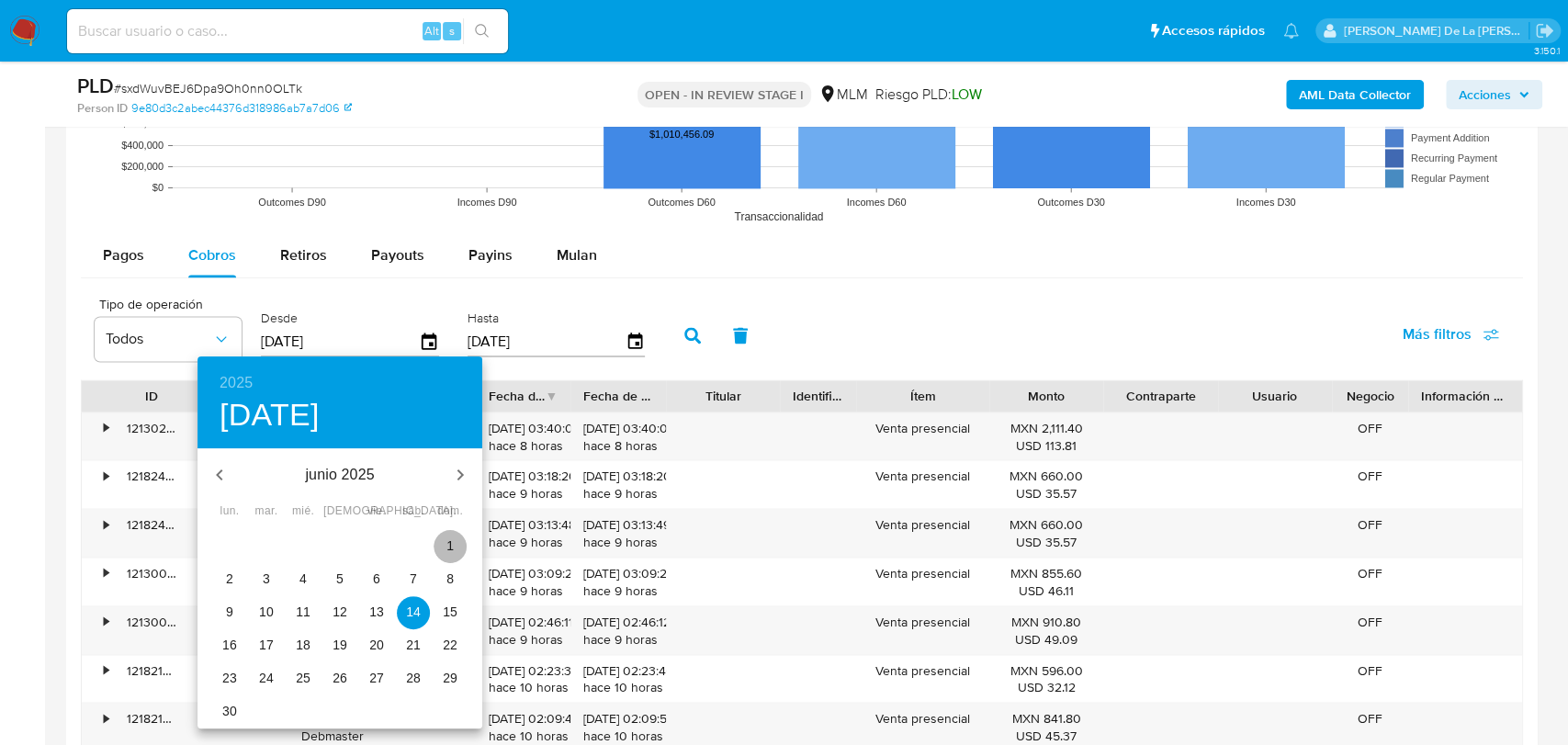
click at [453, 544] on span "1" at bounding box center [450, 545] width 33 height 18
type input "[DATE]"
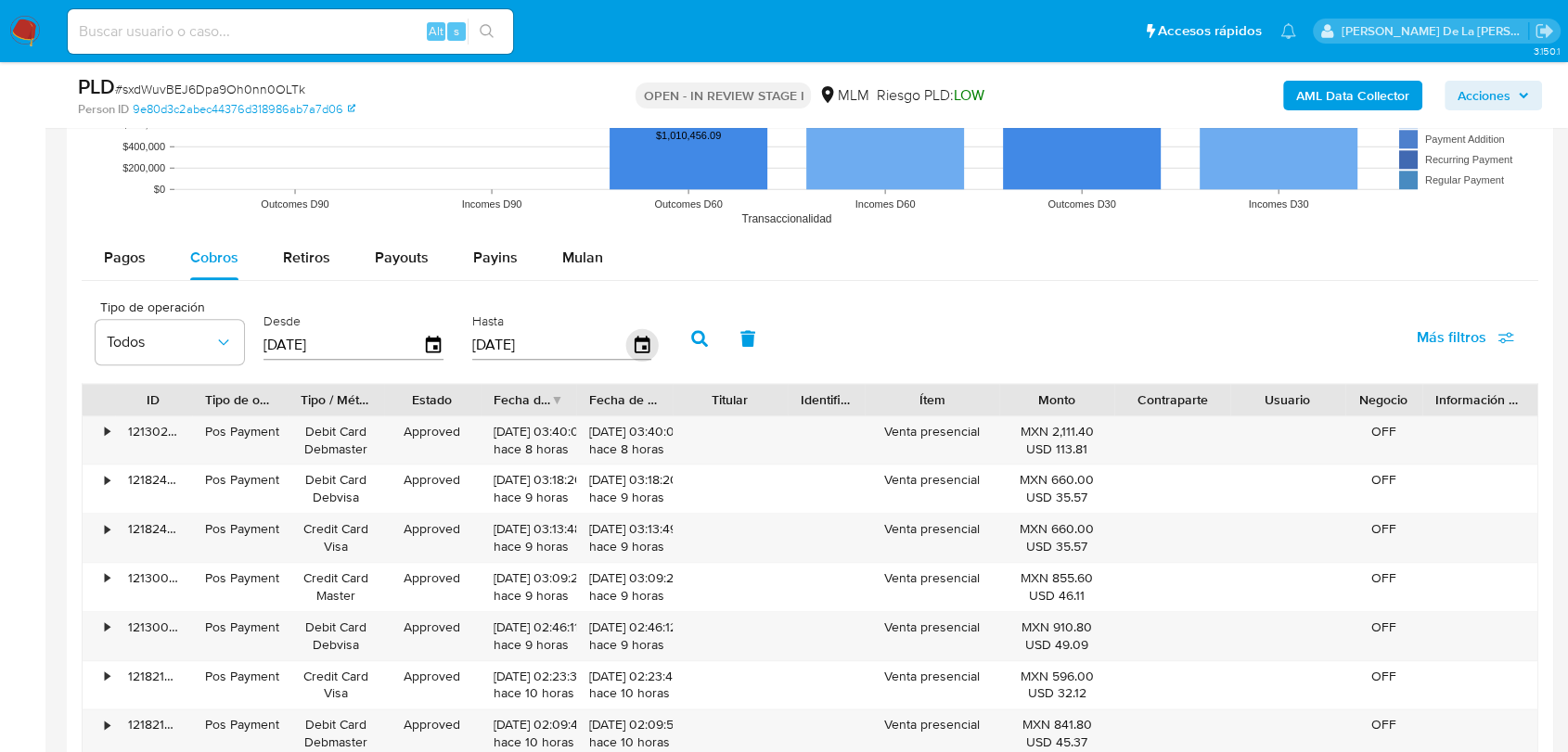
click at [645, 341] on icon "button" at bounding box center [641, 345] width 32 height 32
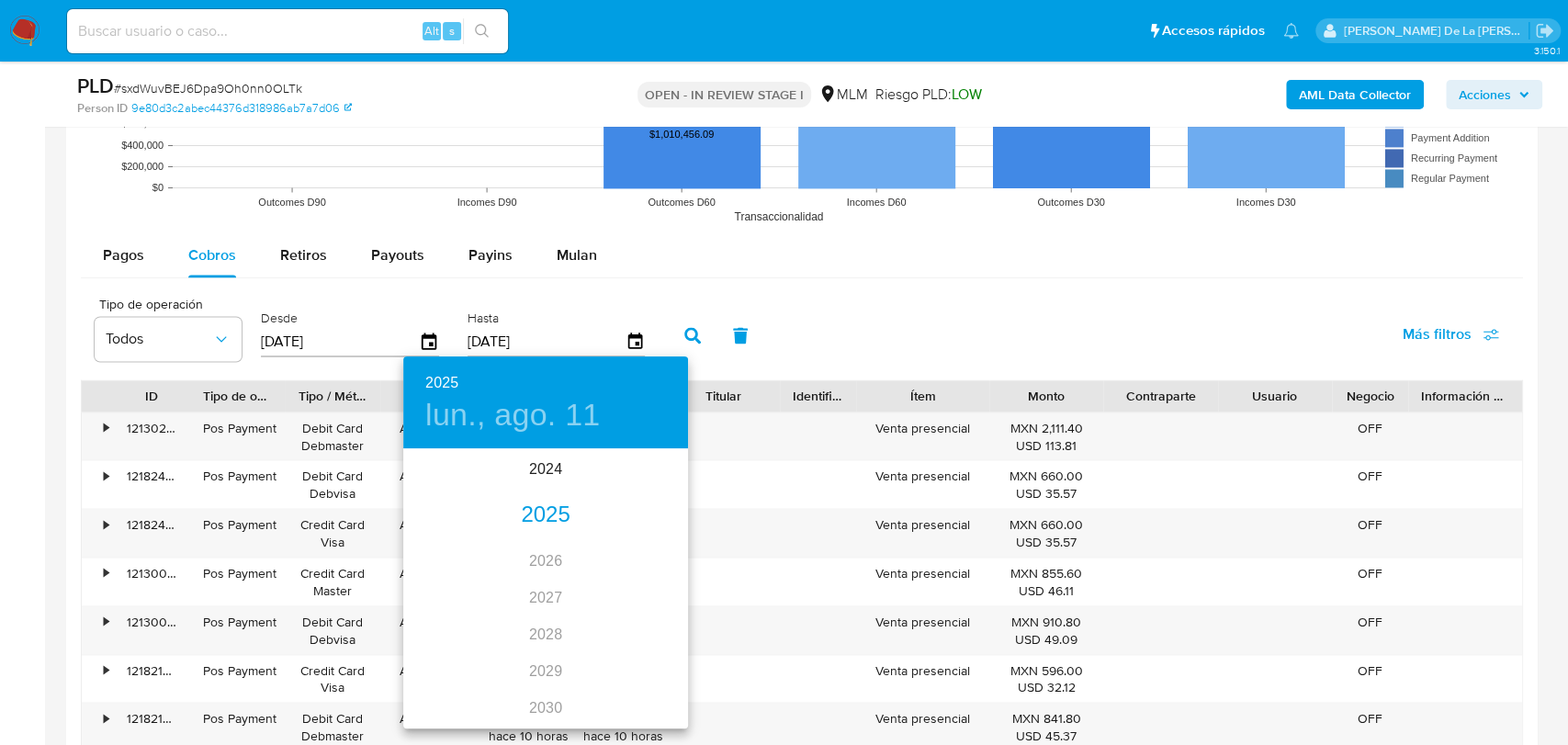
click at [559, 510] on div "2025" at bounding box center [545, 516] width 284 height 37
click at [459, 620] on div "[DATE]." at bounding box center [450, 623] width 94 height 69
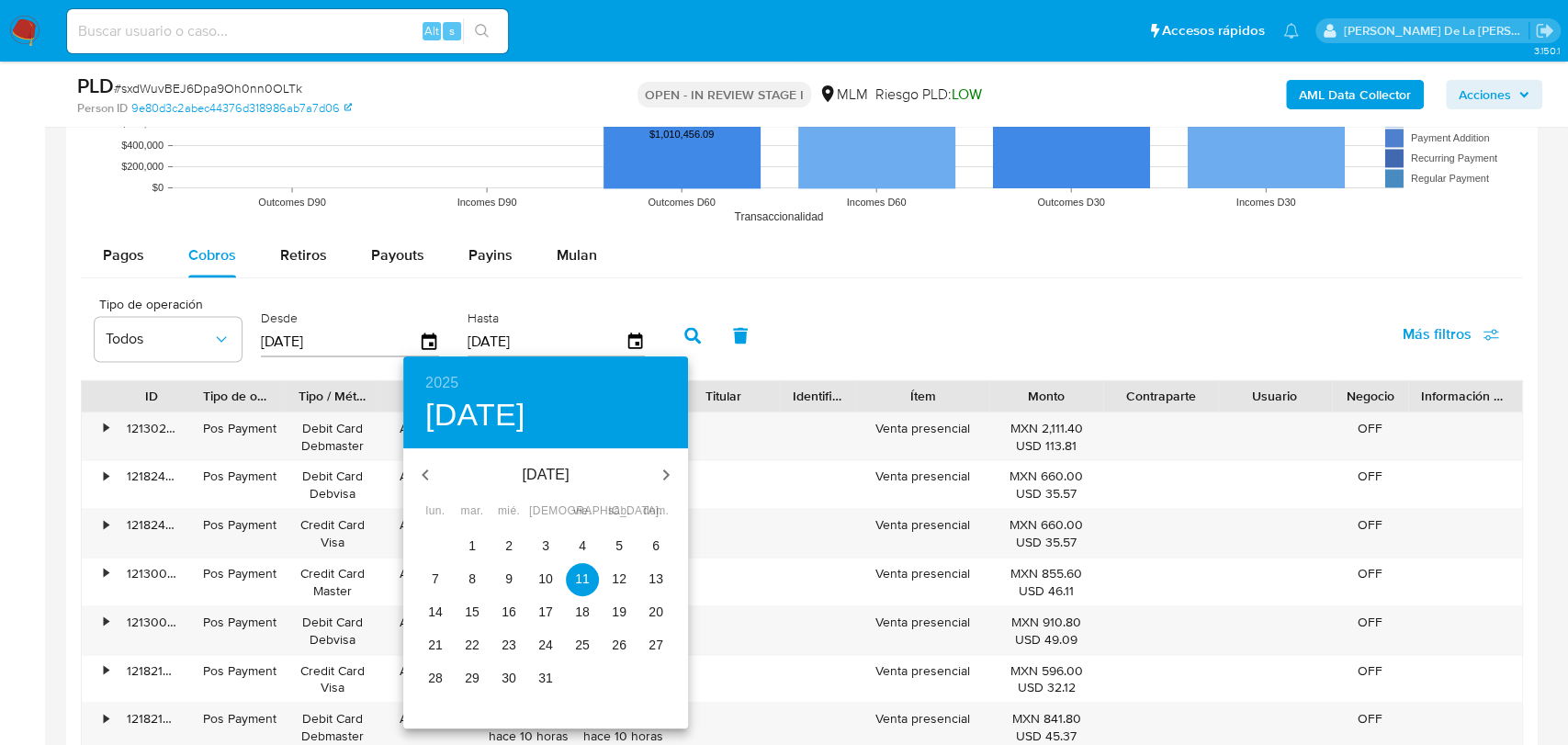
click at [550, 681] on p "31" at bounding box center [545, 678] width 15 height 18
type input "[DATE]"
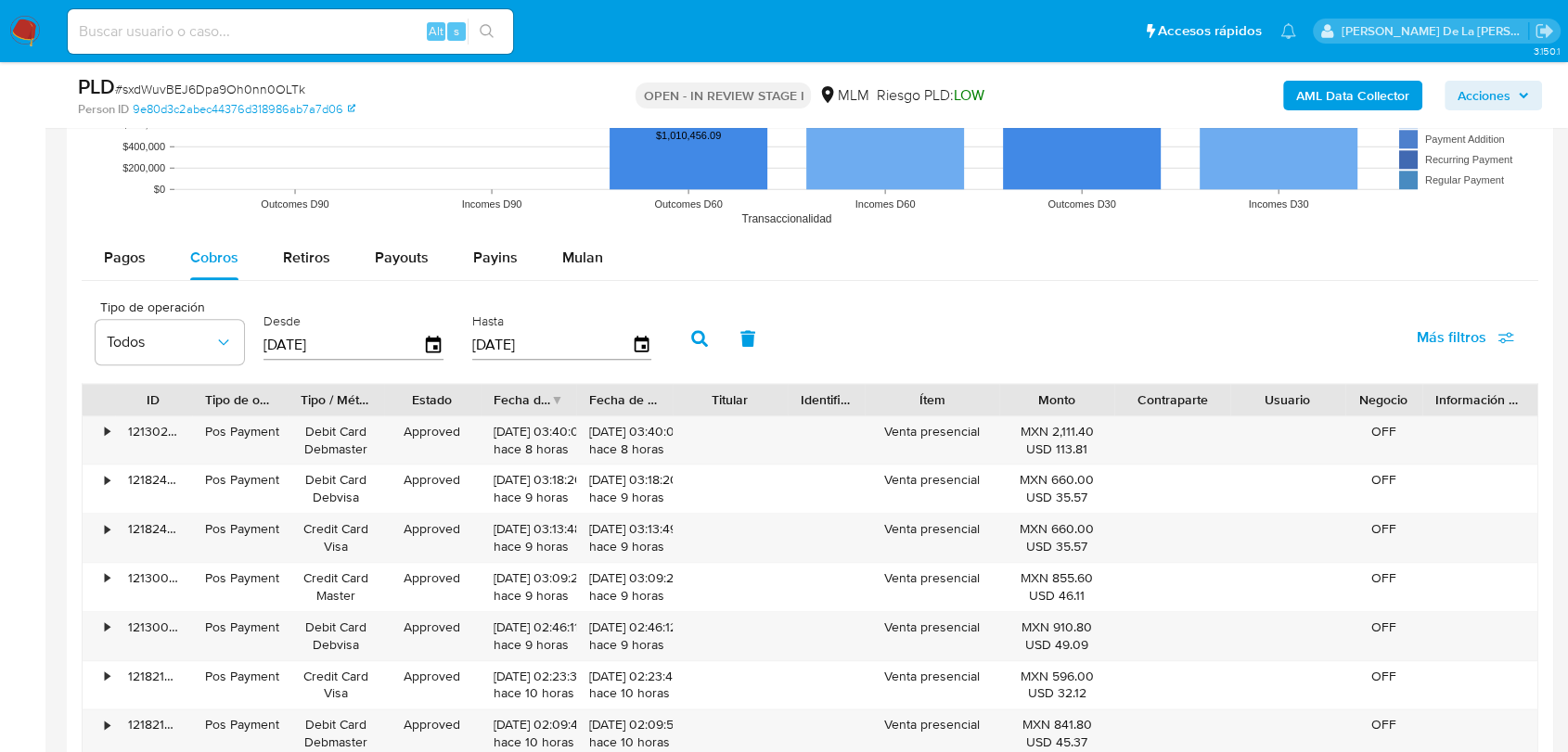
click at [705, 333] on icon "button" at bounding box center [699, 338] width 17 height 17
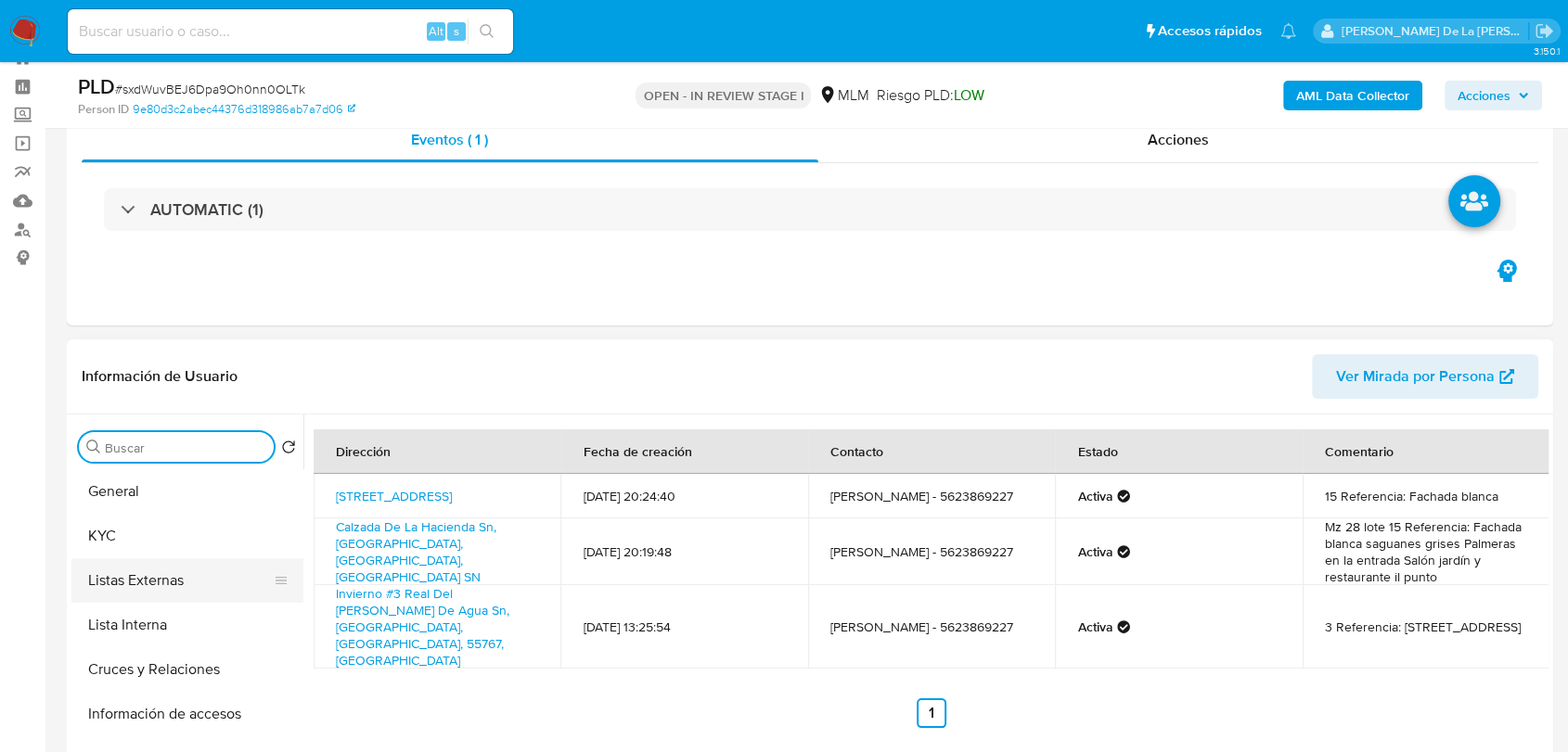
scroll to position [103, 0]
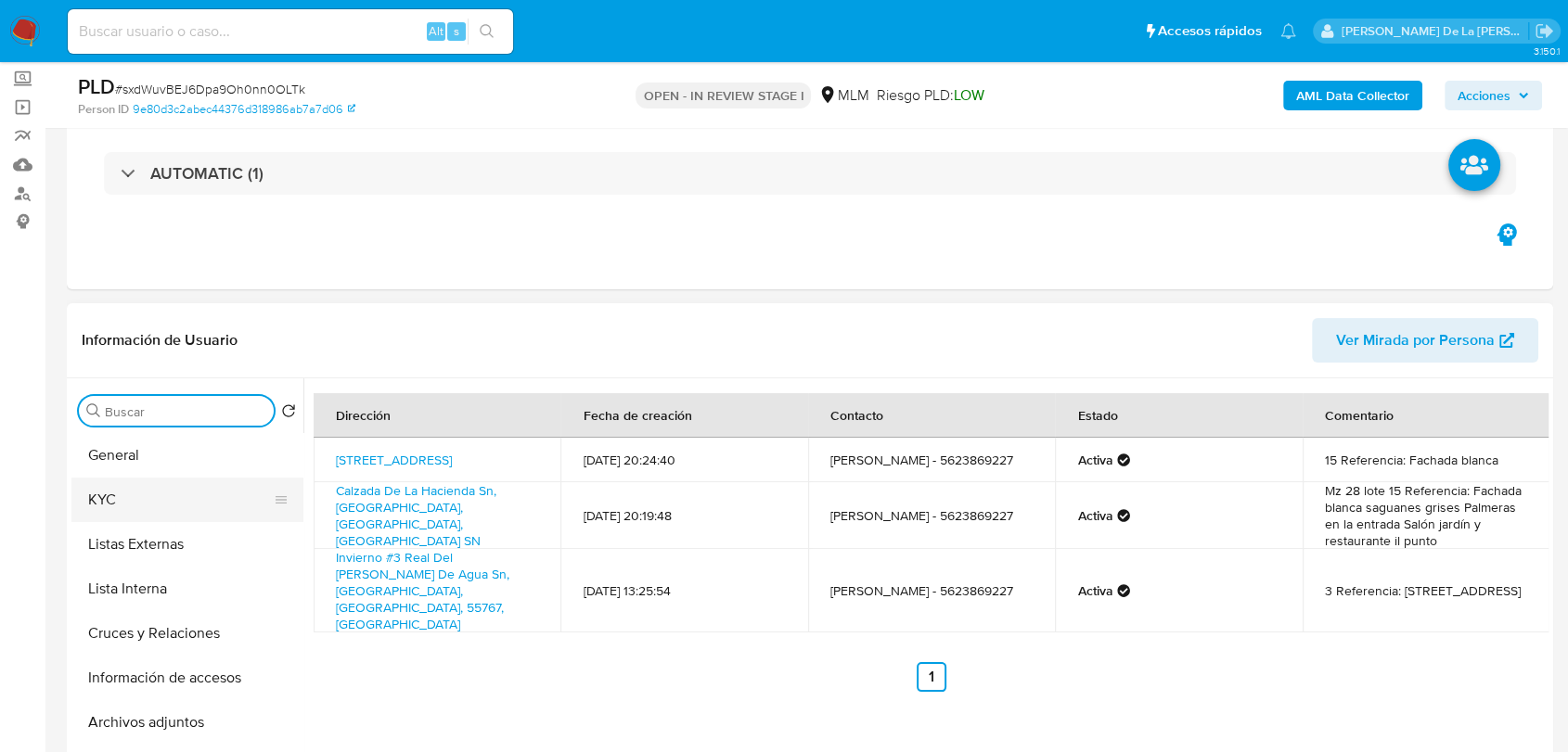
click at [163, 509] on button "KYC" at bounding box center [179, 499] width 217 height 44
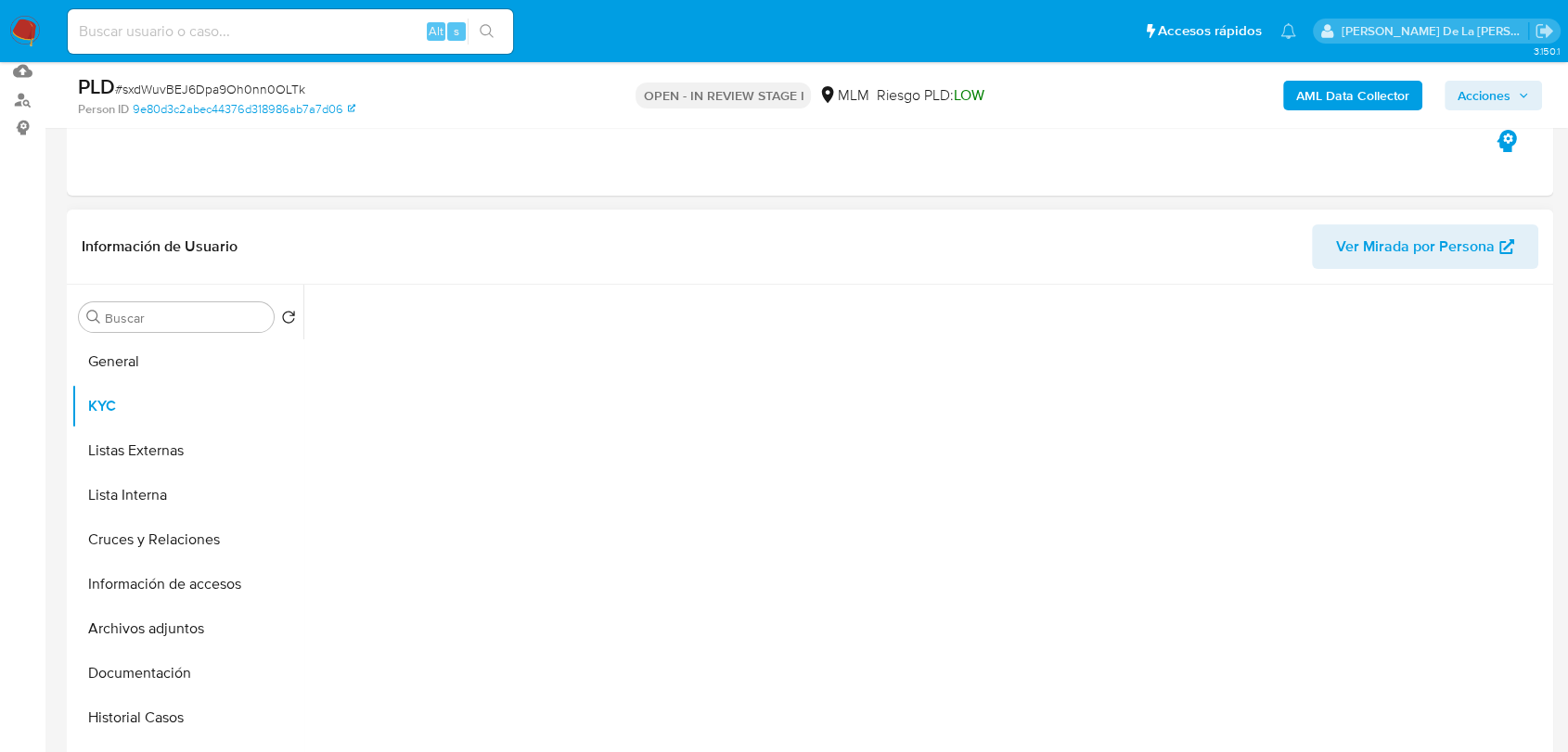
scroll to position [309, 0]
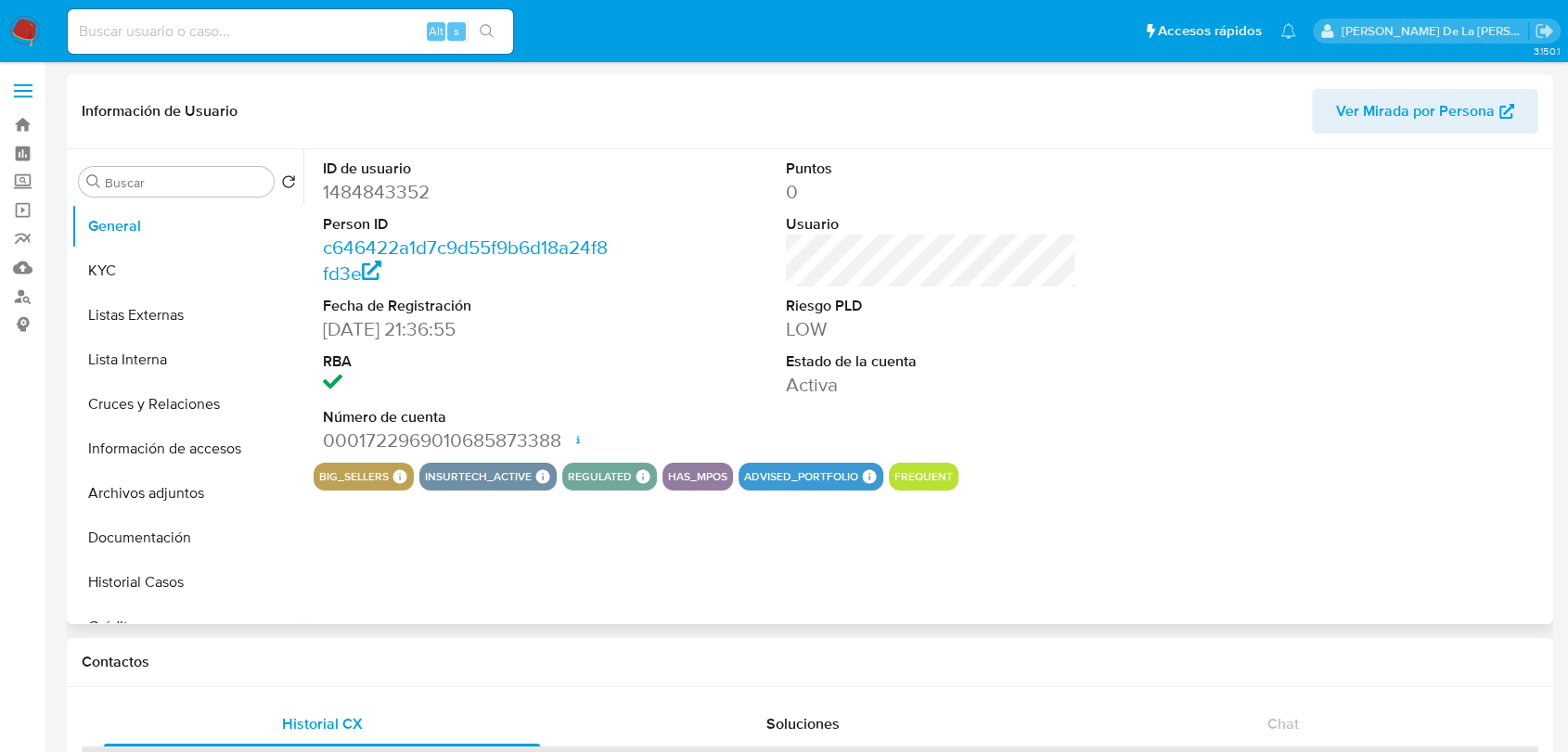
select select "10"
click at [165, 258] on button "KYC" at bounding box center [179, 270] width 217 height 44
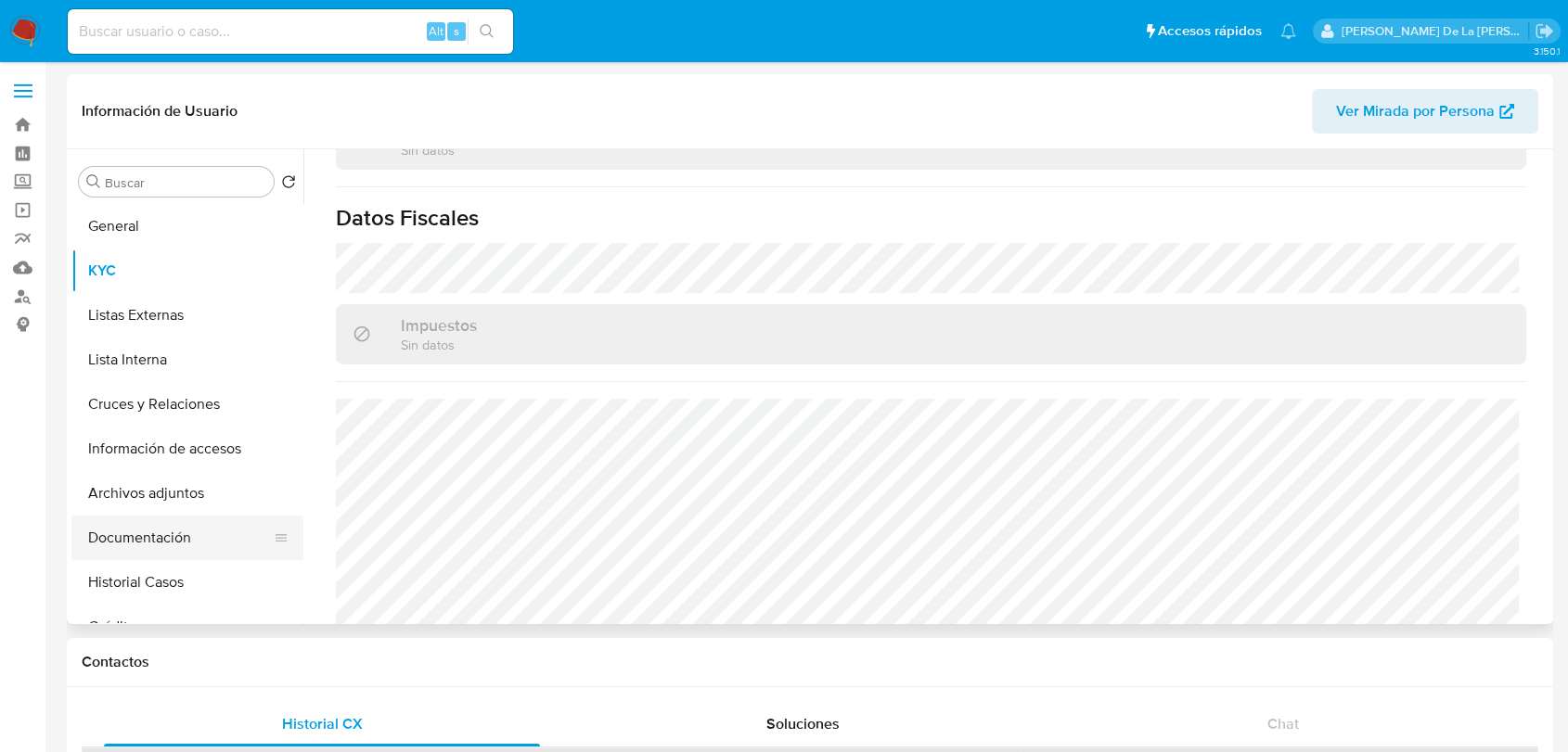
scroll to position [103, 0]
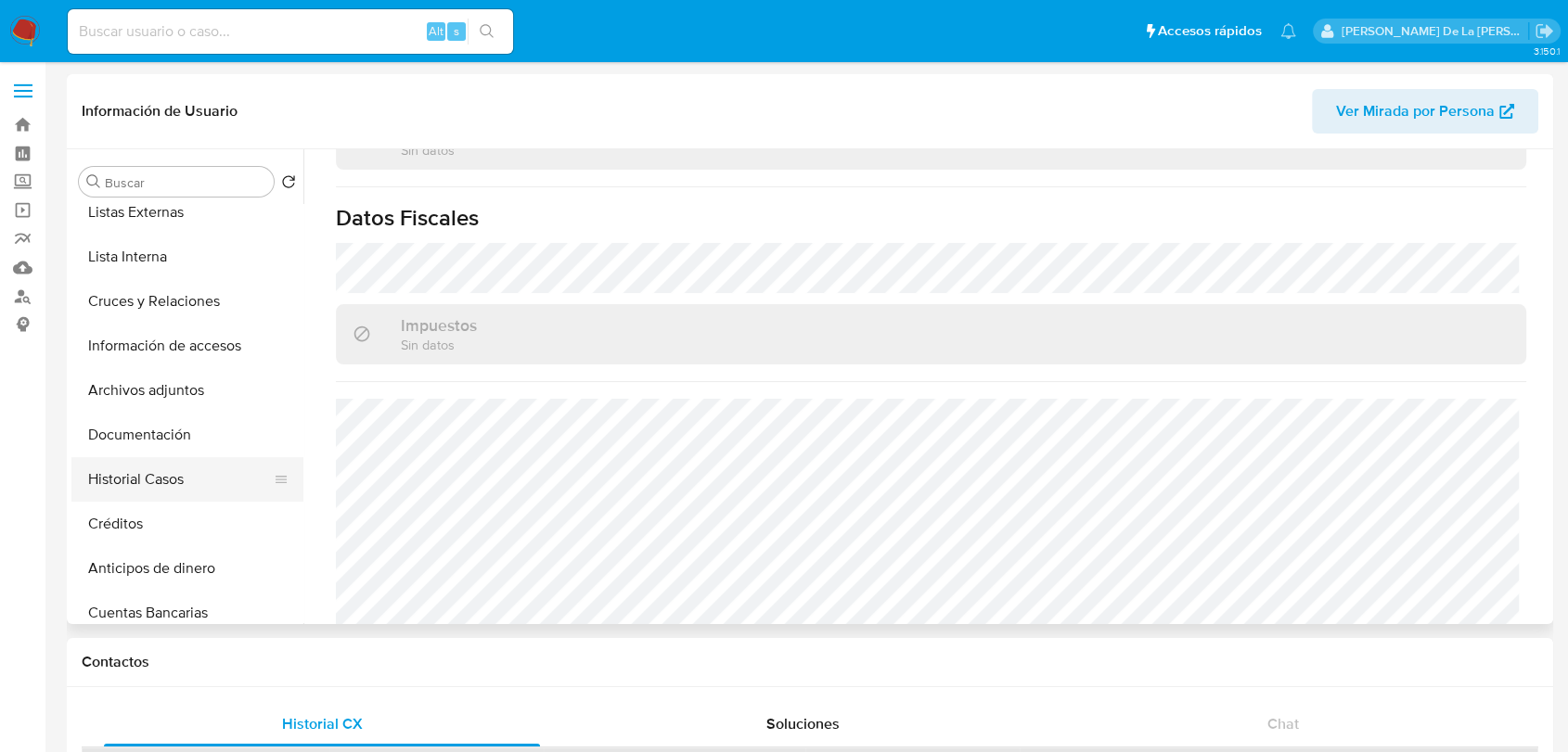
click at [180, 462] on button "Historial Casos" at bounding box center [179, 478] width 217 height 44
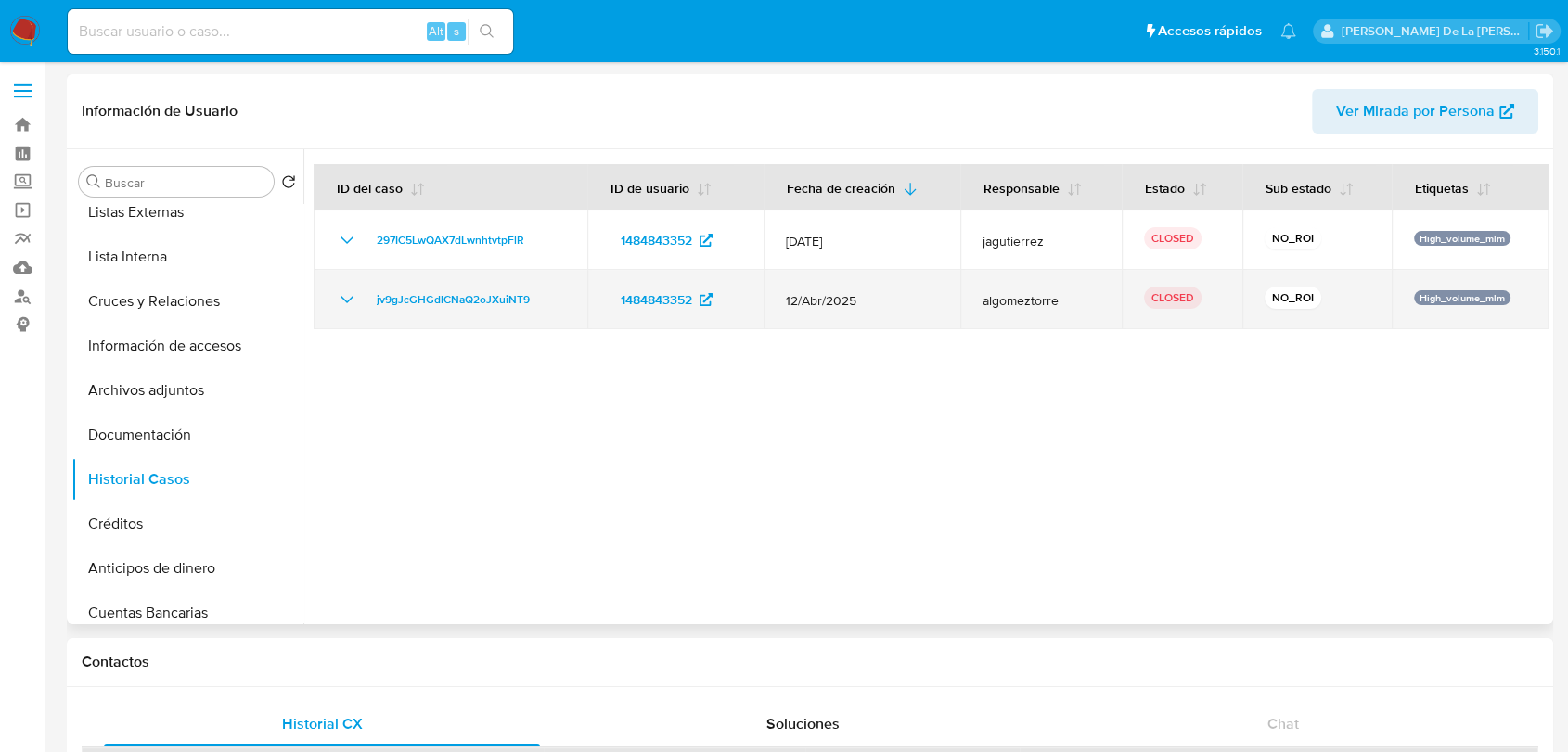
click at [337, 300] on icon "Mostrar/Ocultar" at bounding box center [346, 299] width 23 height 23
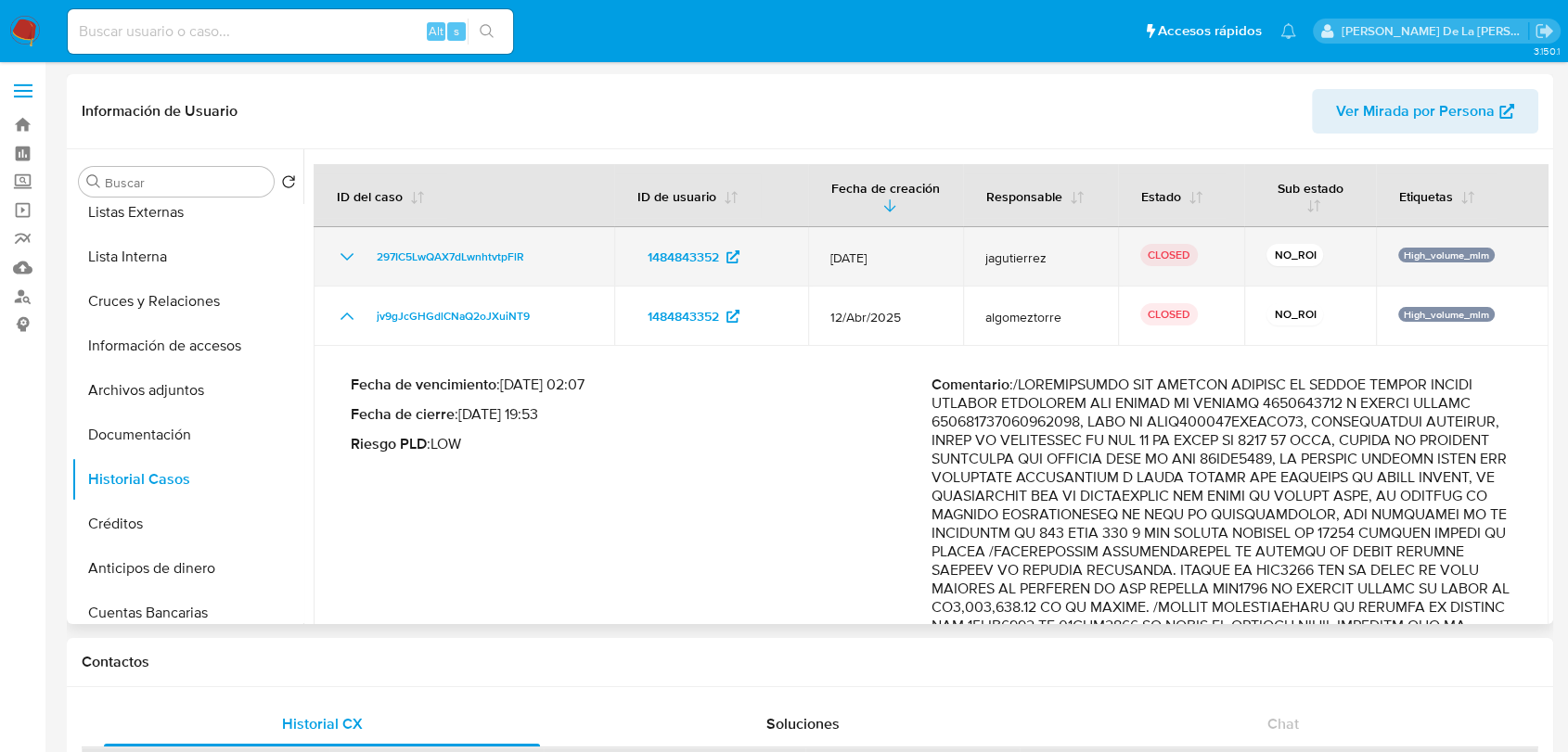
click at [342, 243] on td "297IC5LwQAX7dLwnhtvtpFlR" at bounding box center [464, 257] width 300 height 60
click at [341, 266] on icon "Mostrar/Ocultar" at bounding box center [346, 257] width 23 height 23
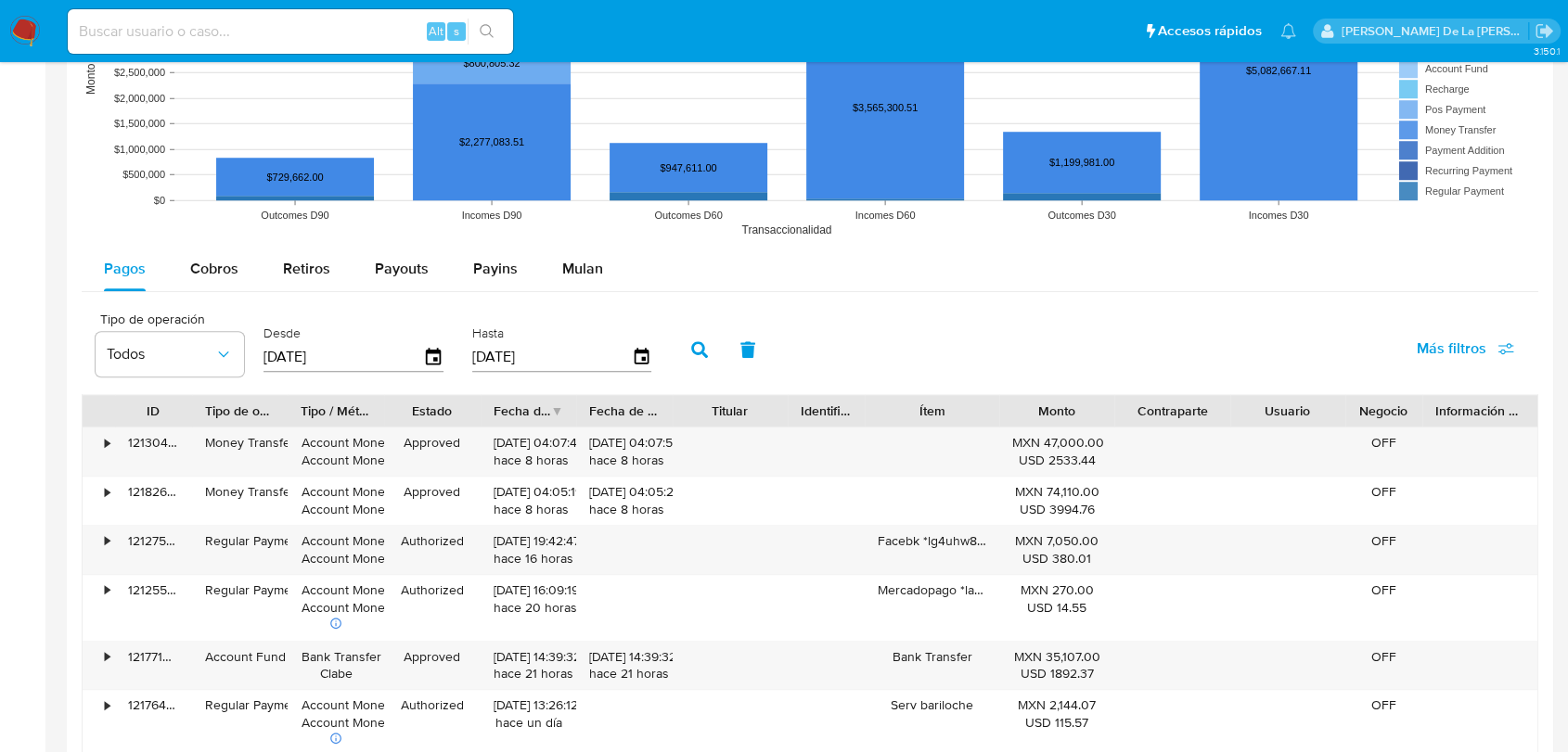
scroll to position [1442, 0]
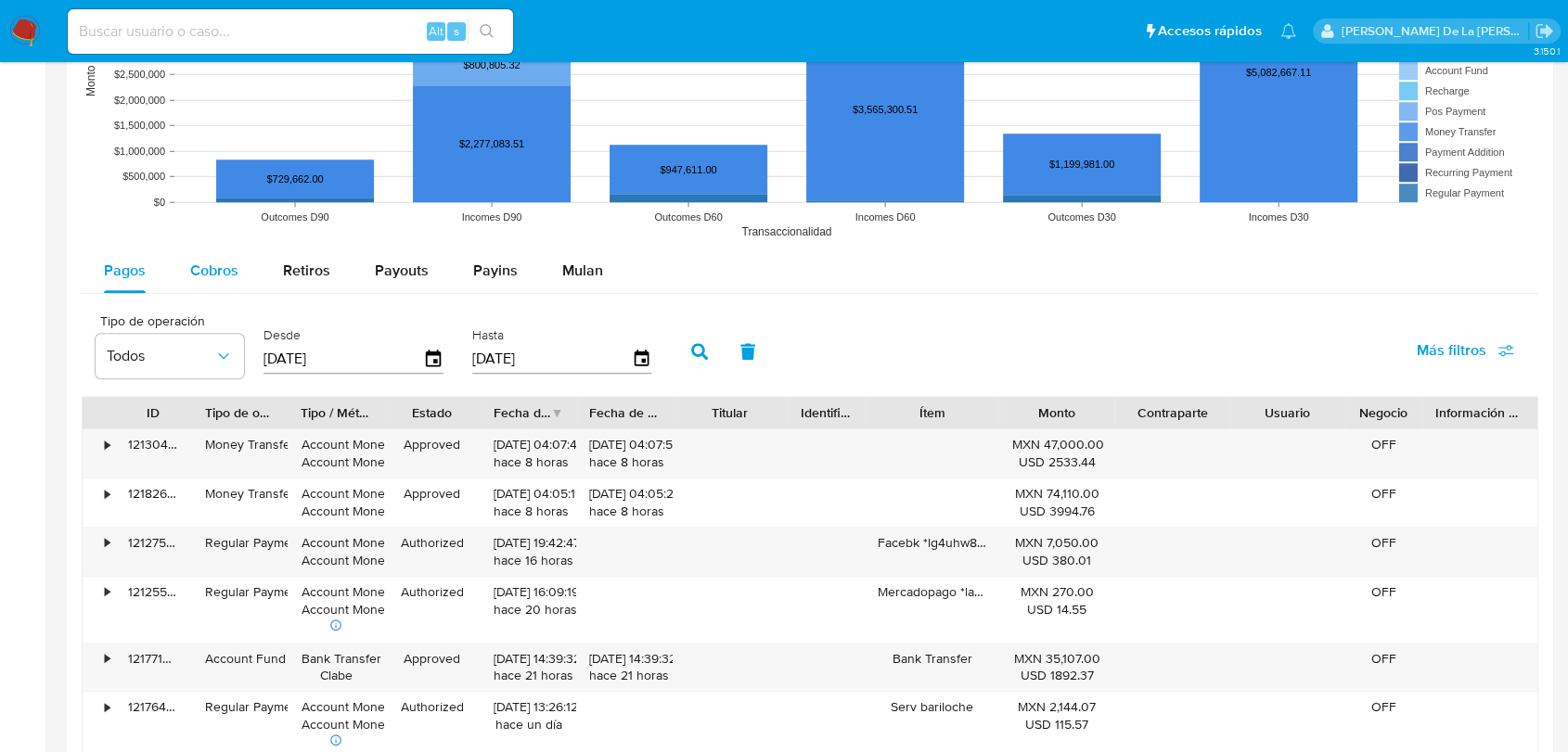
click at [181, 288] on button "Cobros" at bounding box center [214, 270] width 93 height 44
select select "10"
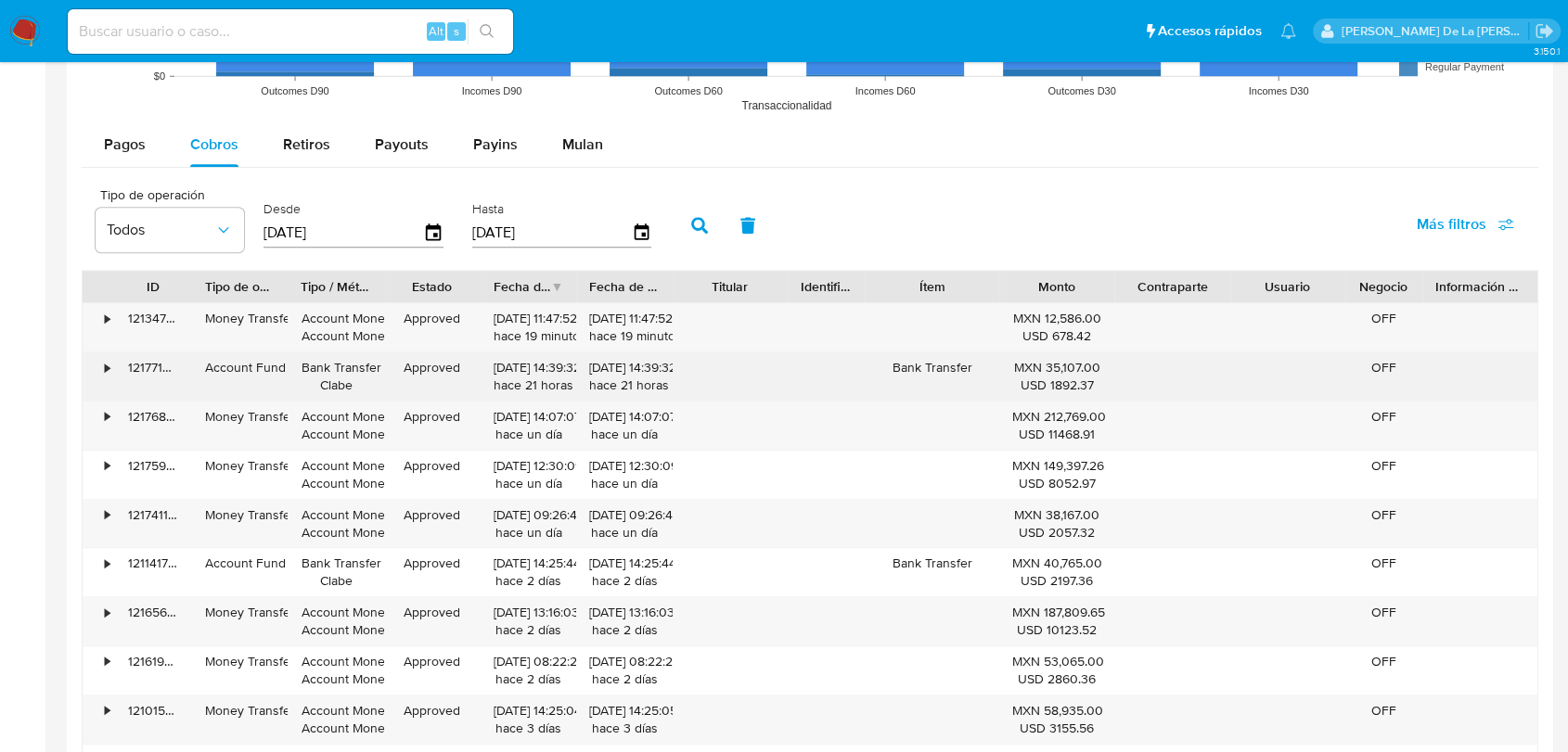
scroll to position [1545, 0]
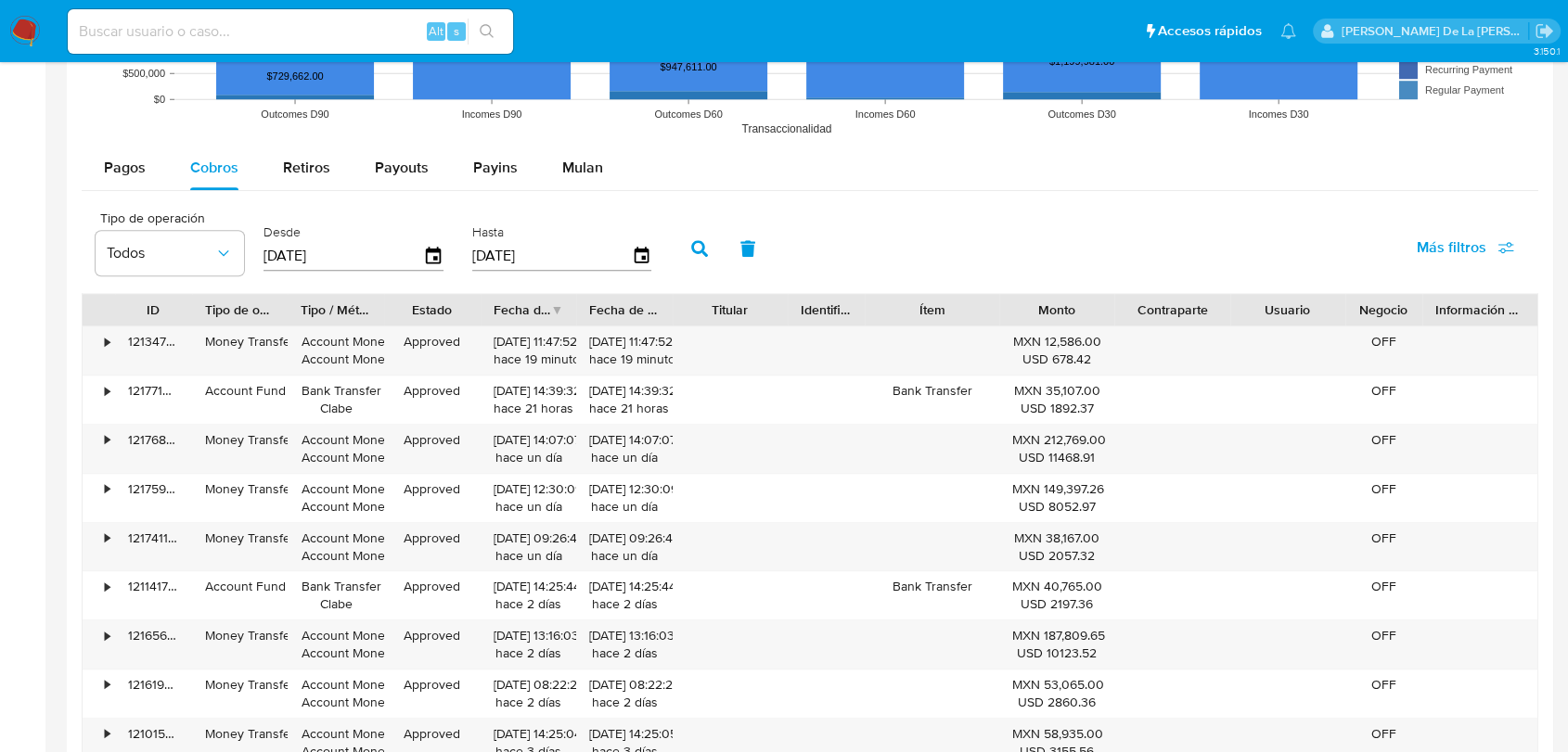
type button "1"
click at [451, 153] on button "Payins" at bounding box center [495, 168] width 89 height 44
select select "10"
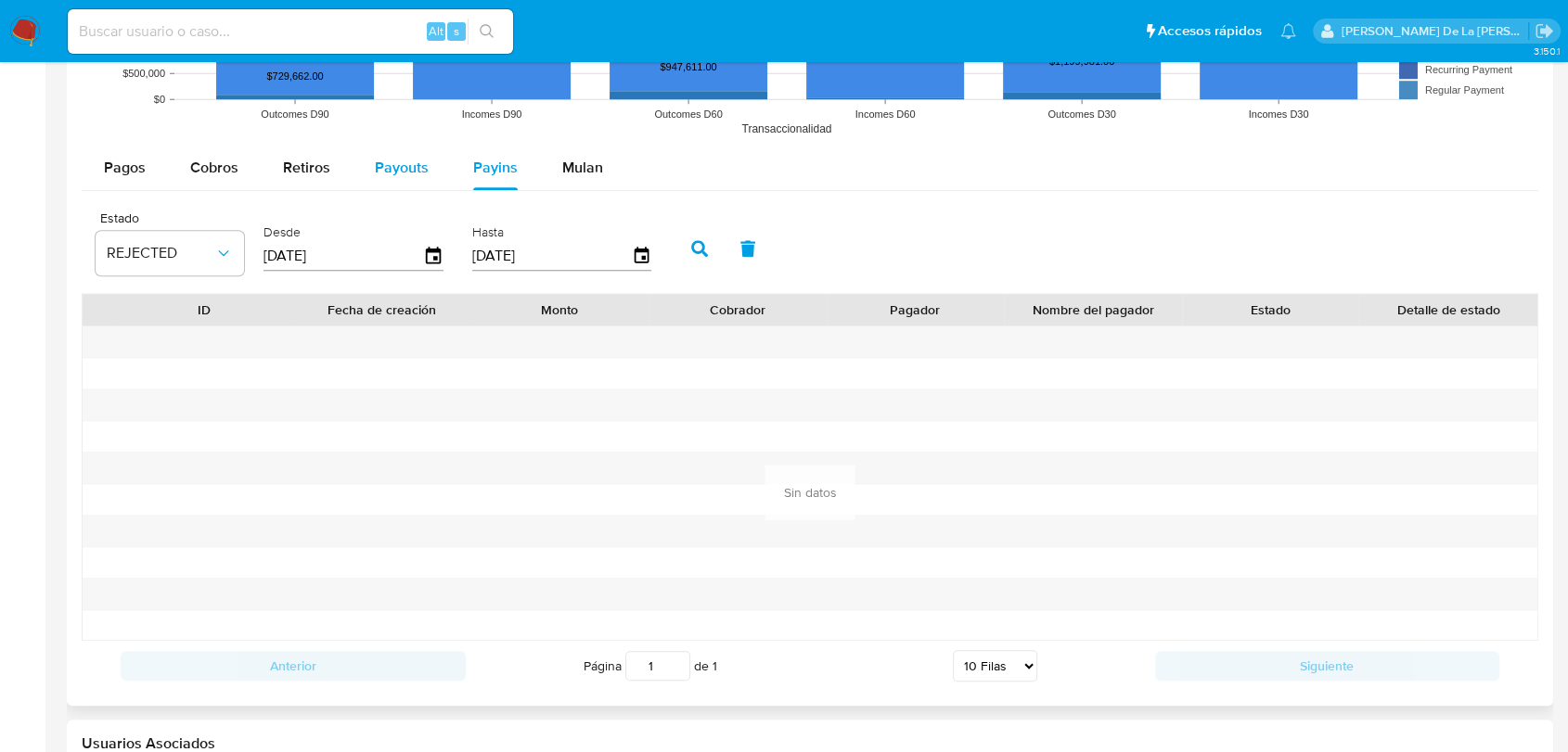
click at [419, 164] on span "Payouts" at bounding box center [401, 168] width 54 height 22
select select "10"
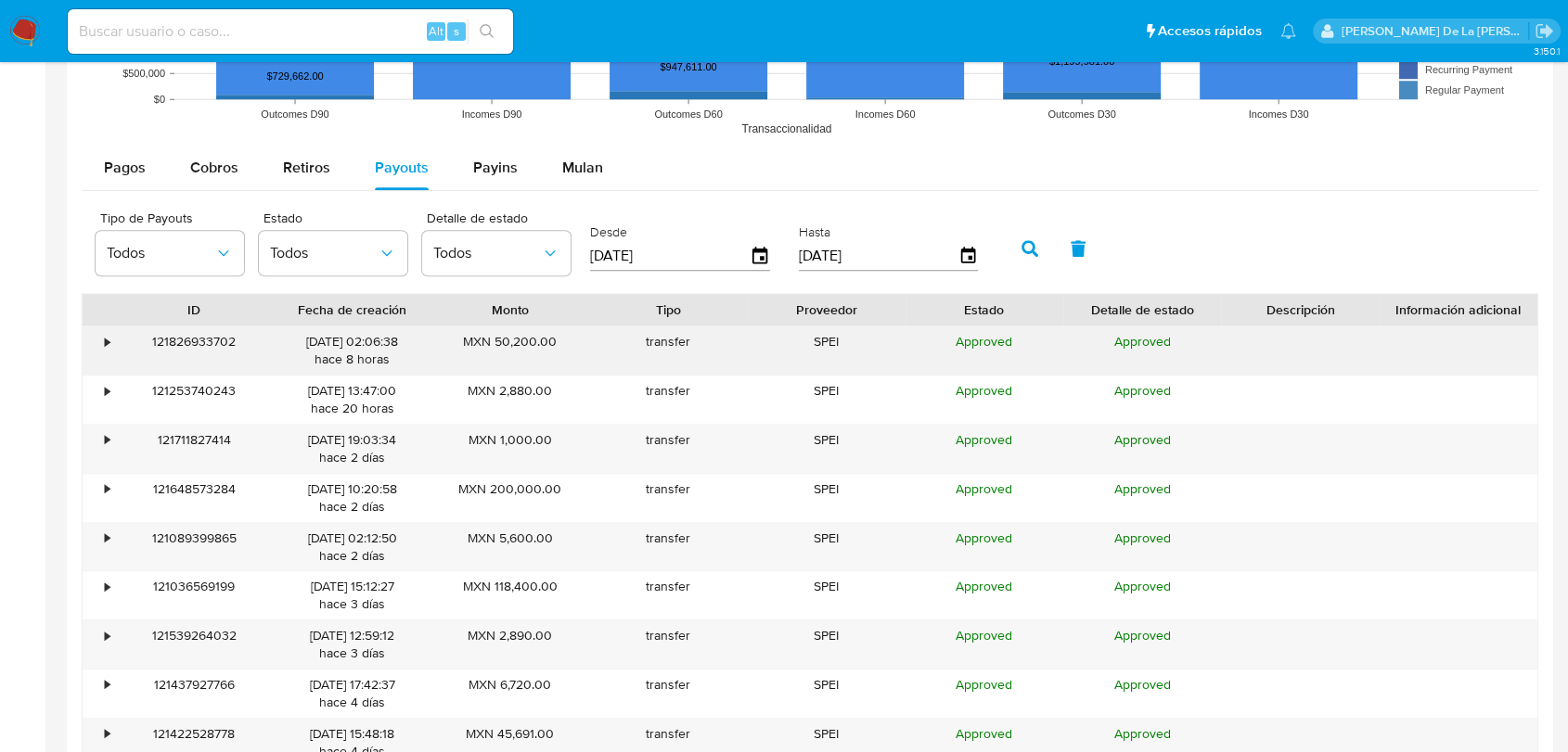
click at [97, 334] on div "•" at bounding box center [98, 350] width 32 height 48
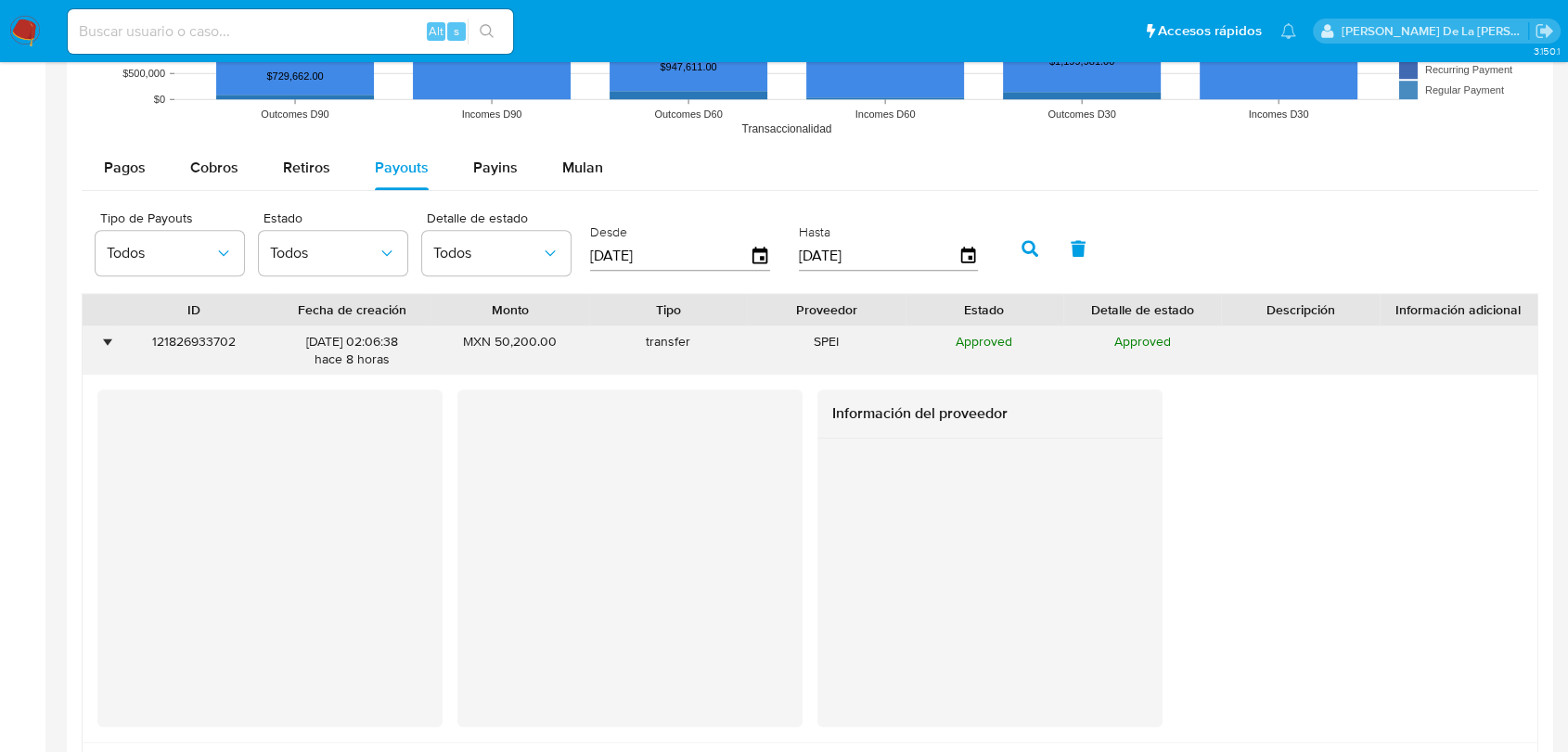
click at [97, 334] on div "•" at bounding box center [98, 350] width 32 height 48
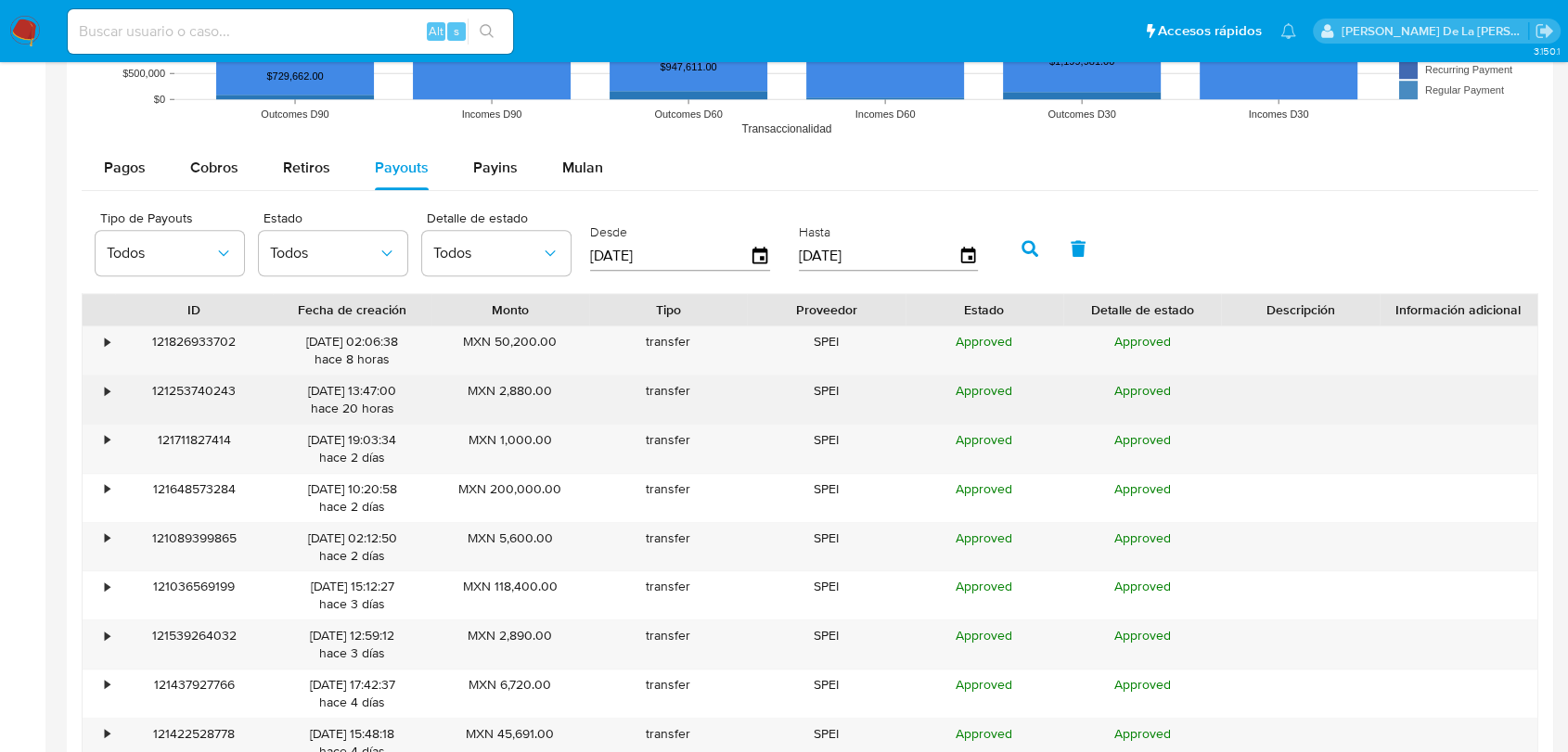
click at [97, 397] on div "•" at bounding box center [98, 399] width 32 height 48
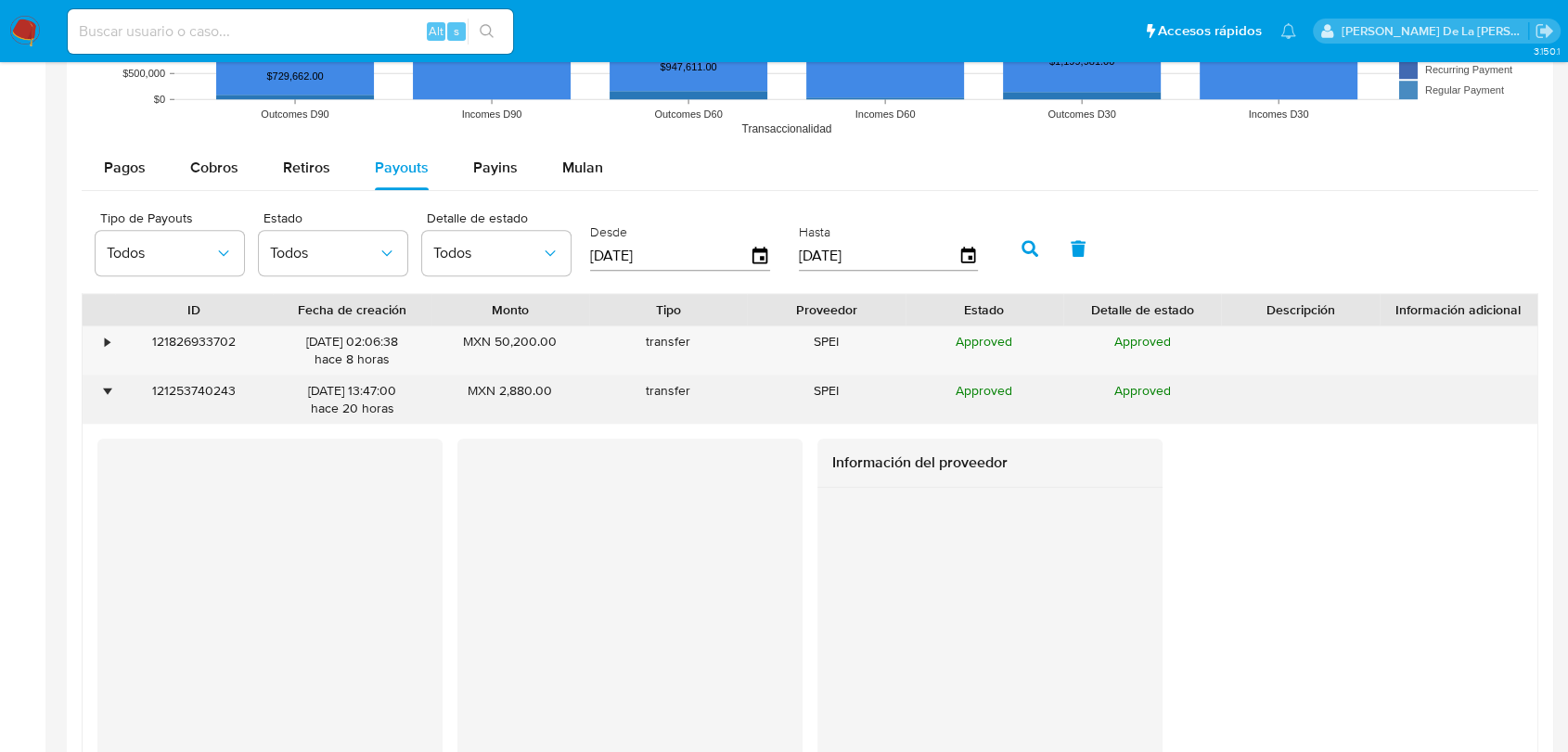
click at [98, 396] on div "•" at bounding box center [98, 399] width 32 height 48
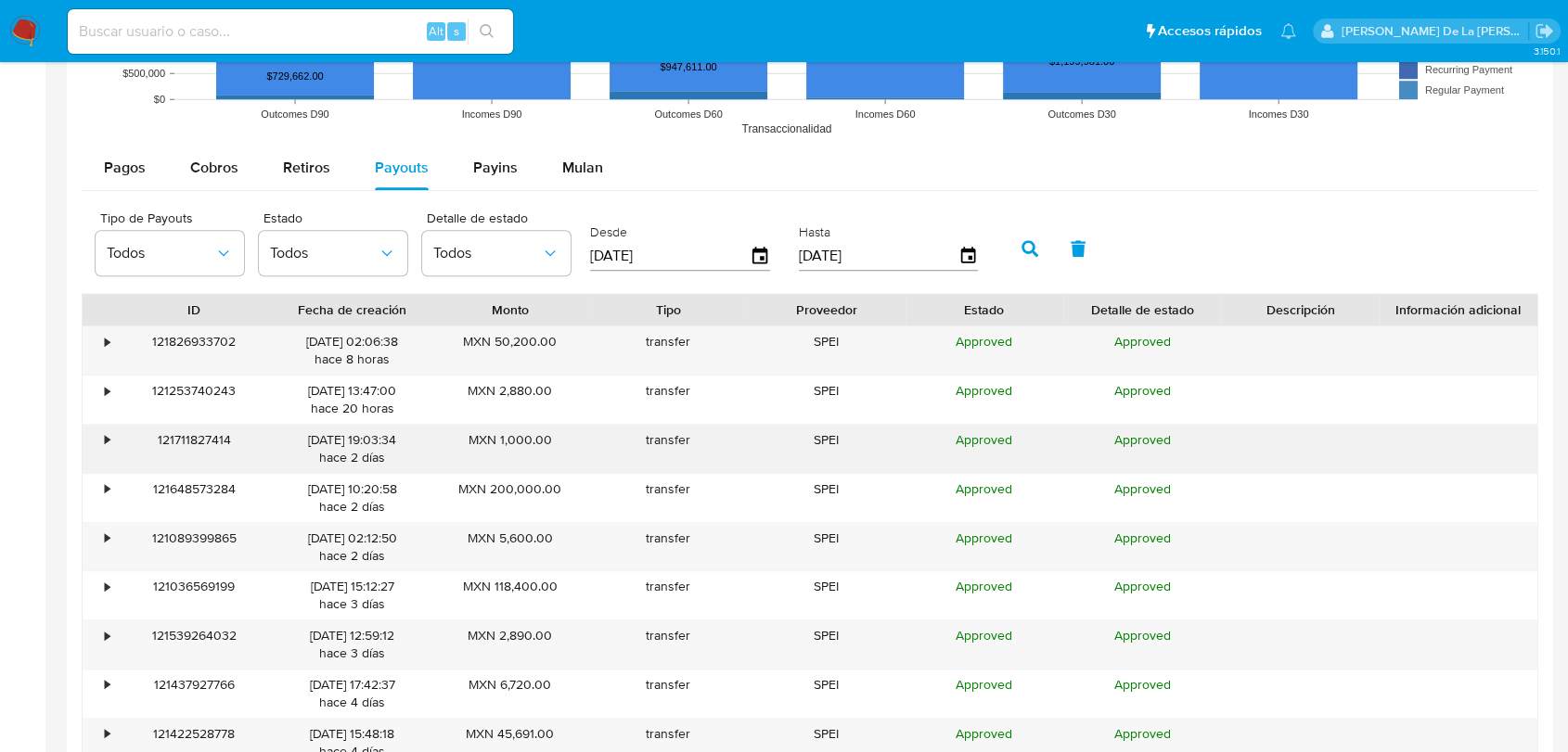
click at [98, 450] on div "•" at bounding box center [98, 448] width 32 height 48
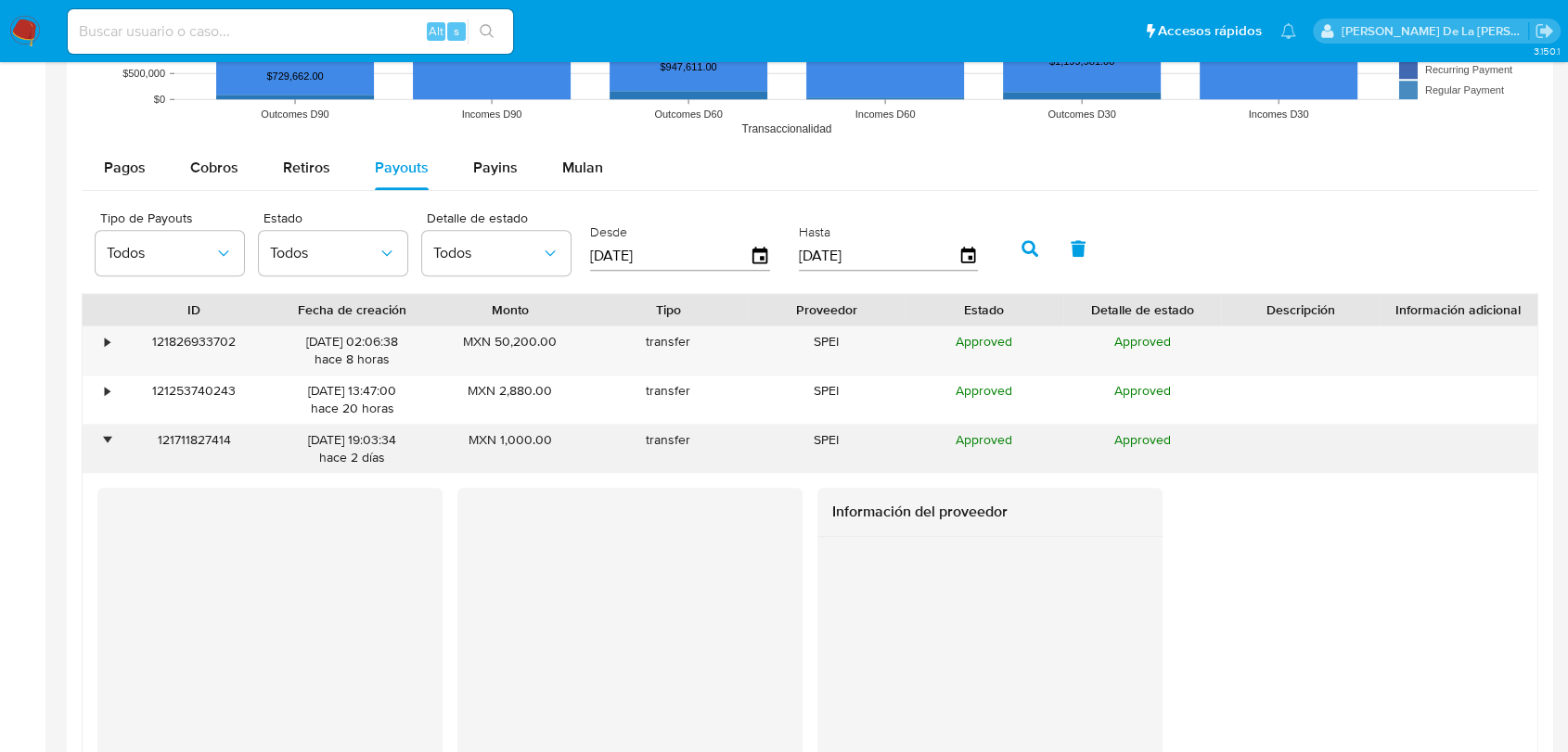
click at [98, 450] on div "•" at bounding box center [98, 448] width 32 height 48
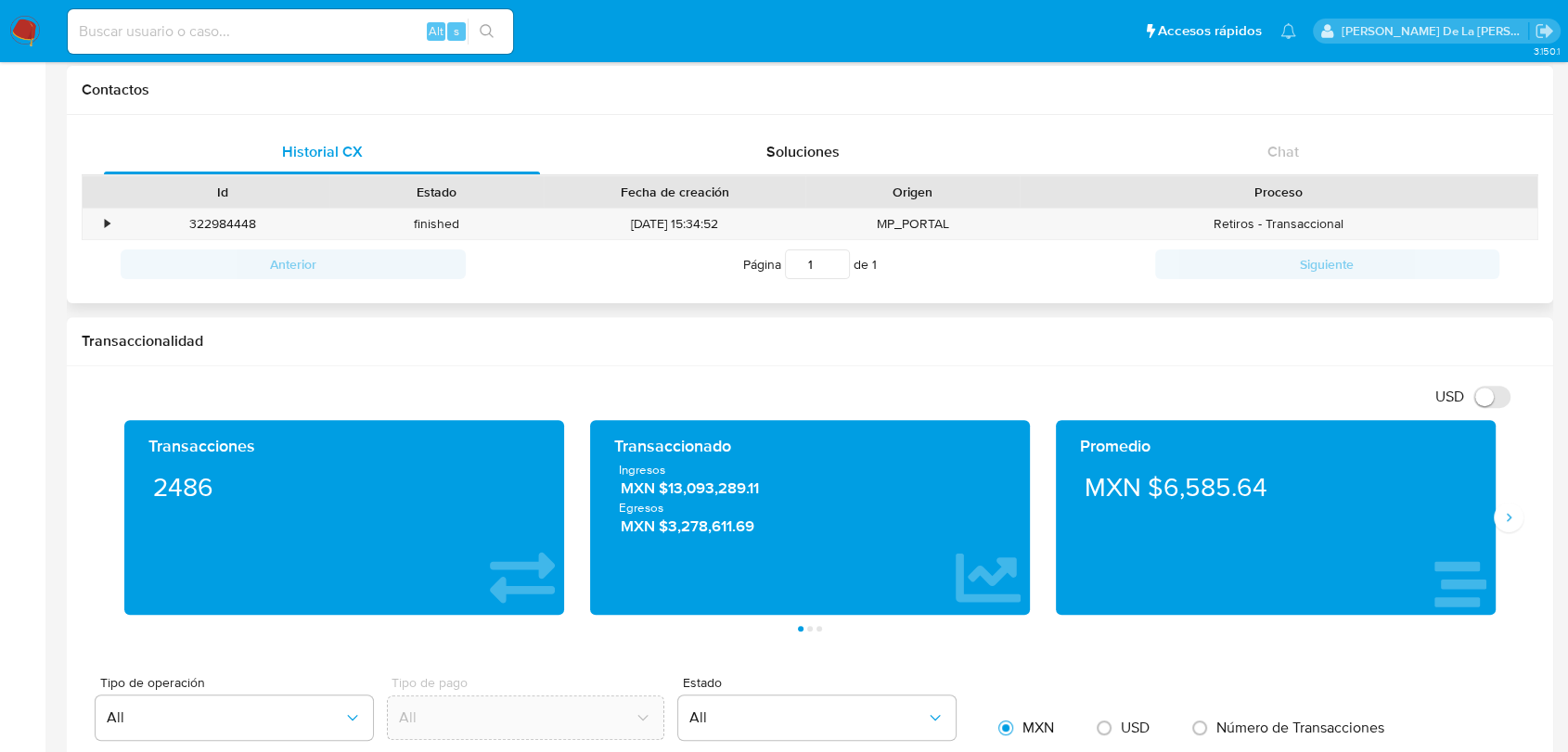
scroll to position [721, 0]
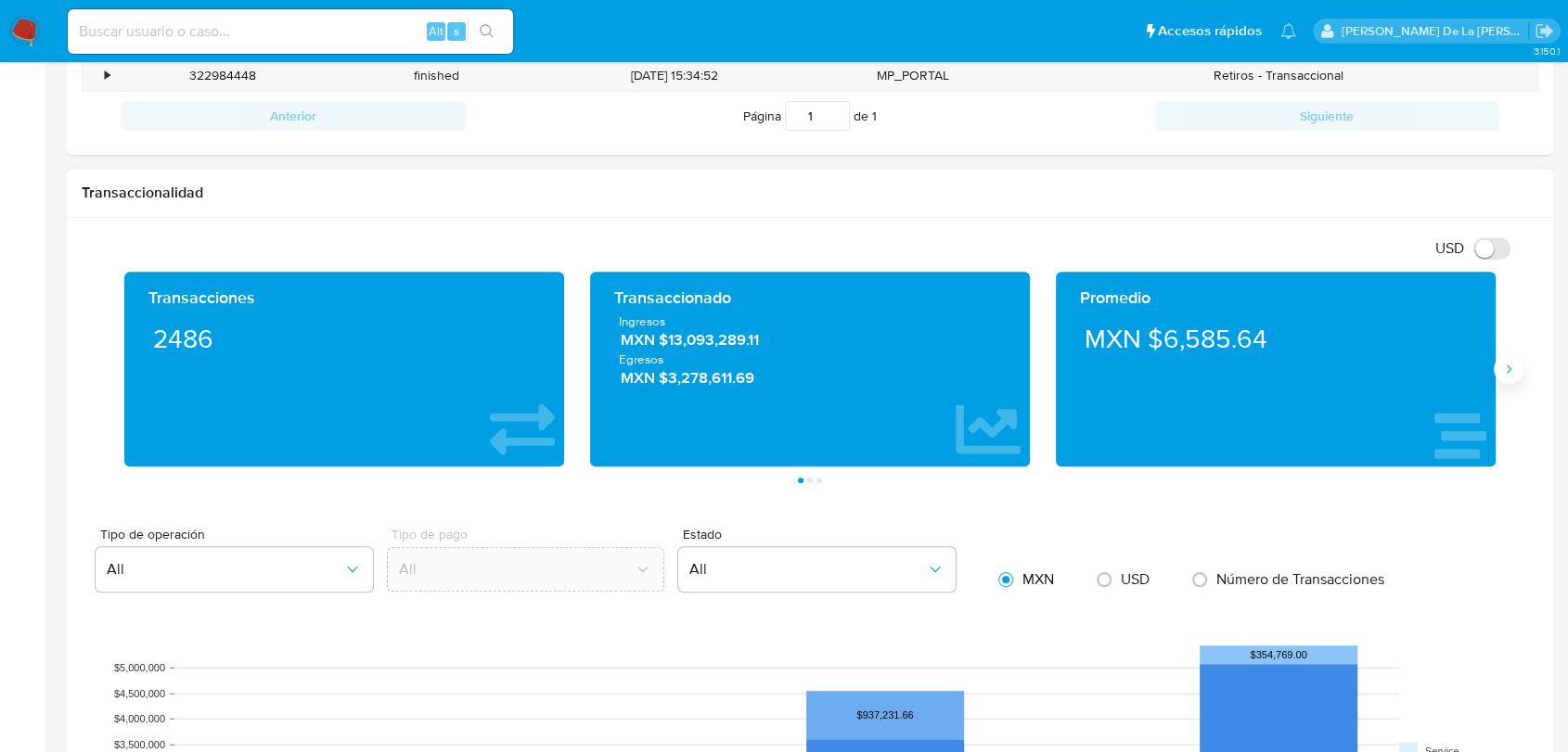
drag, startPoint x: 1519, startPoint y: 369, endPoint x: 1502, endPoint y: 369, distance: 17.0
click at [1514, 369] on button "Siguiente" at bounding box center [1508, 369] width 29 height 29
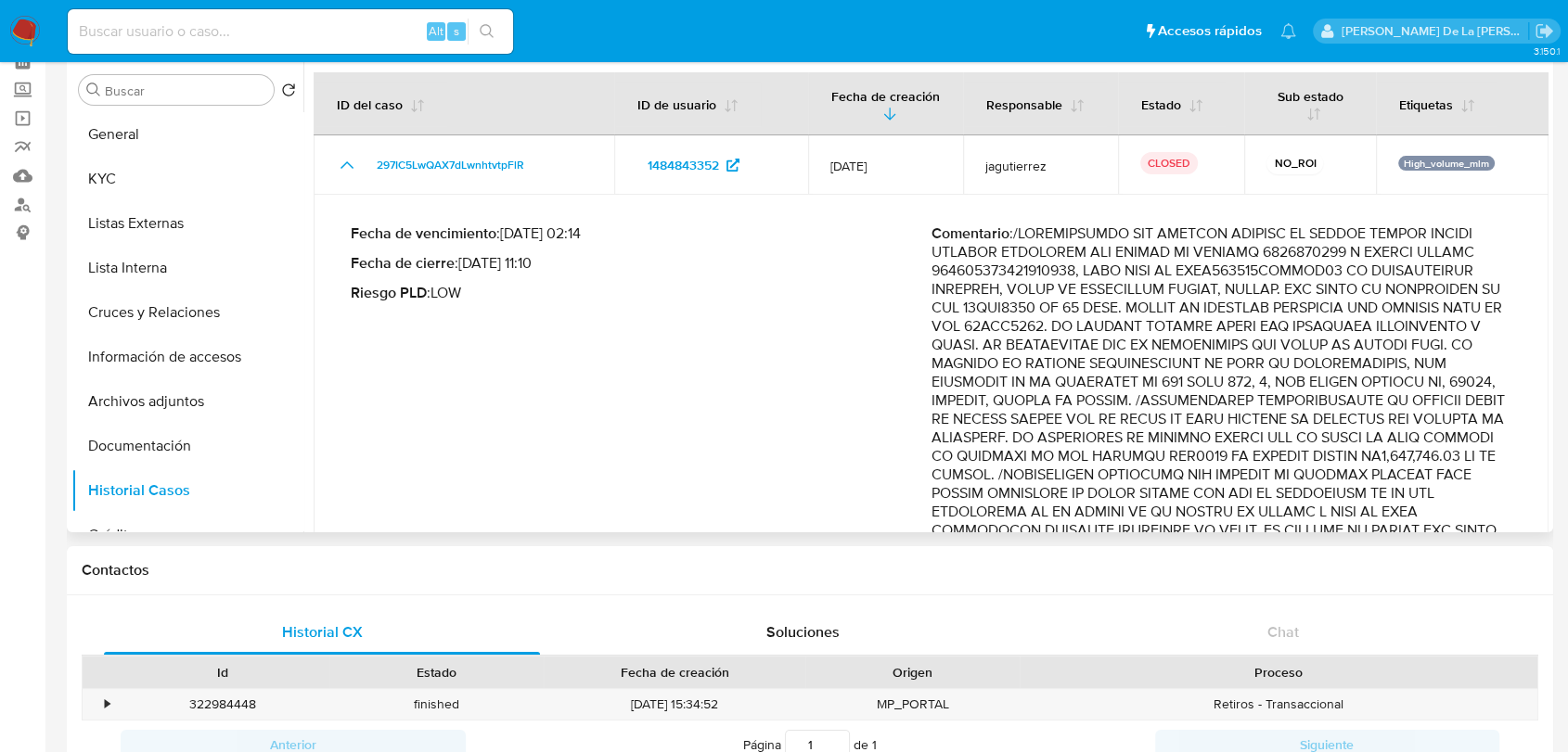
scroll to position [0, 0]
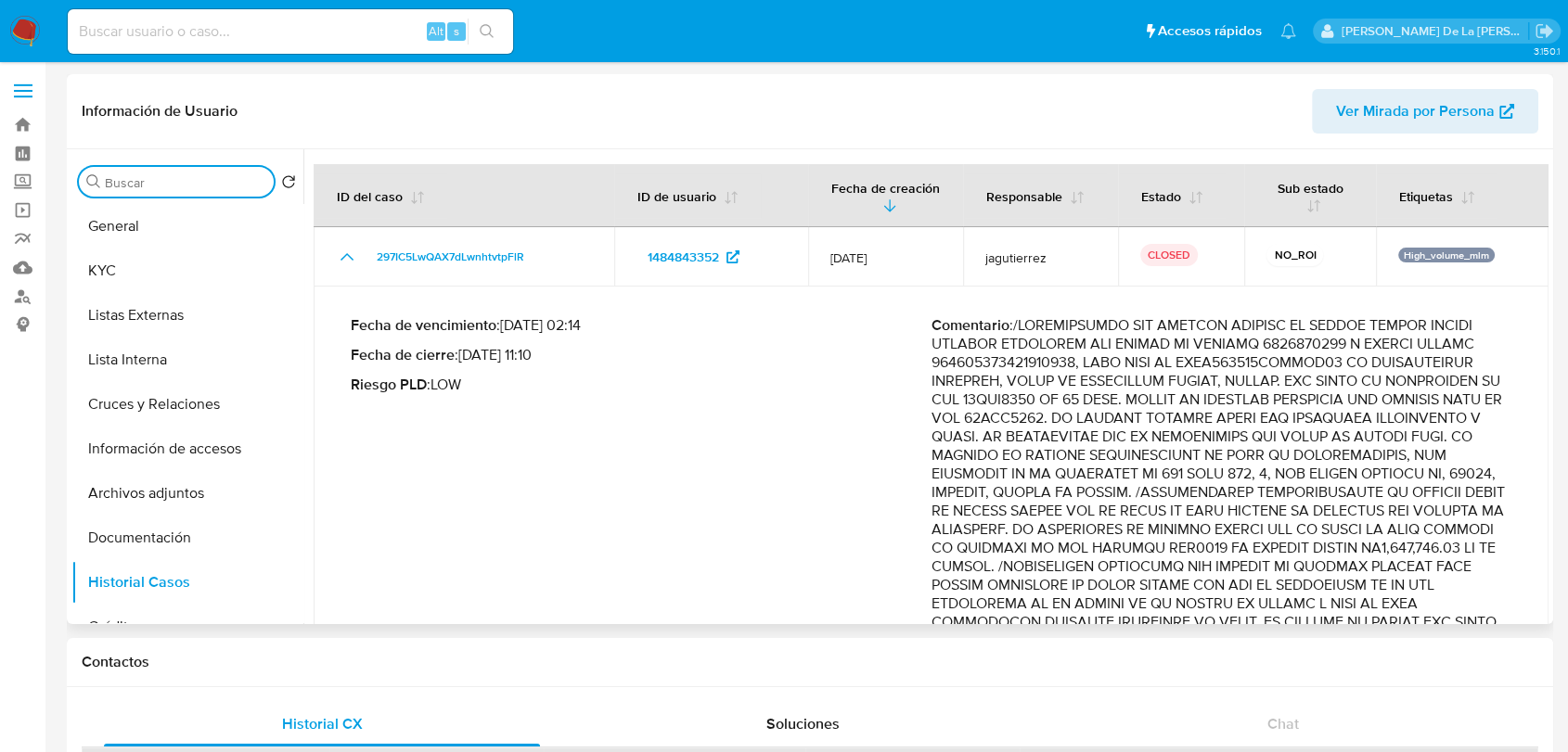
click at [190, 195] on div "Buscar" at bounding box center [176, 181] width 195 height 29
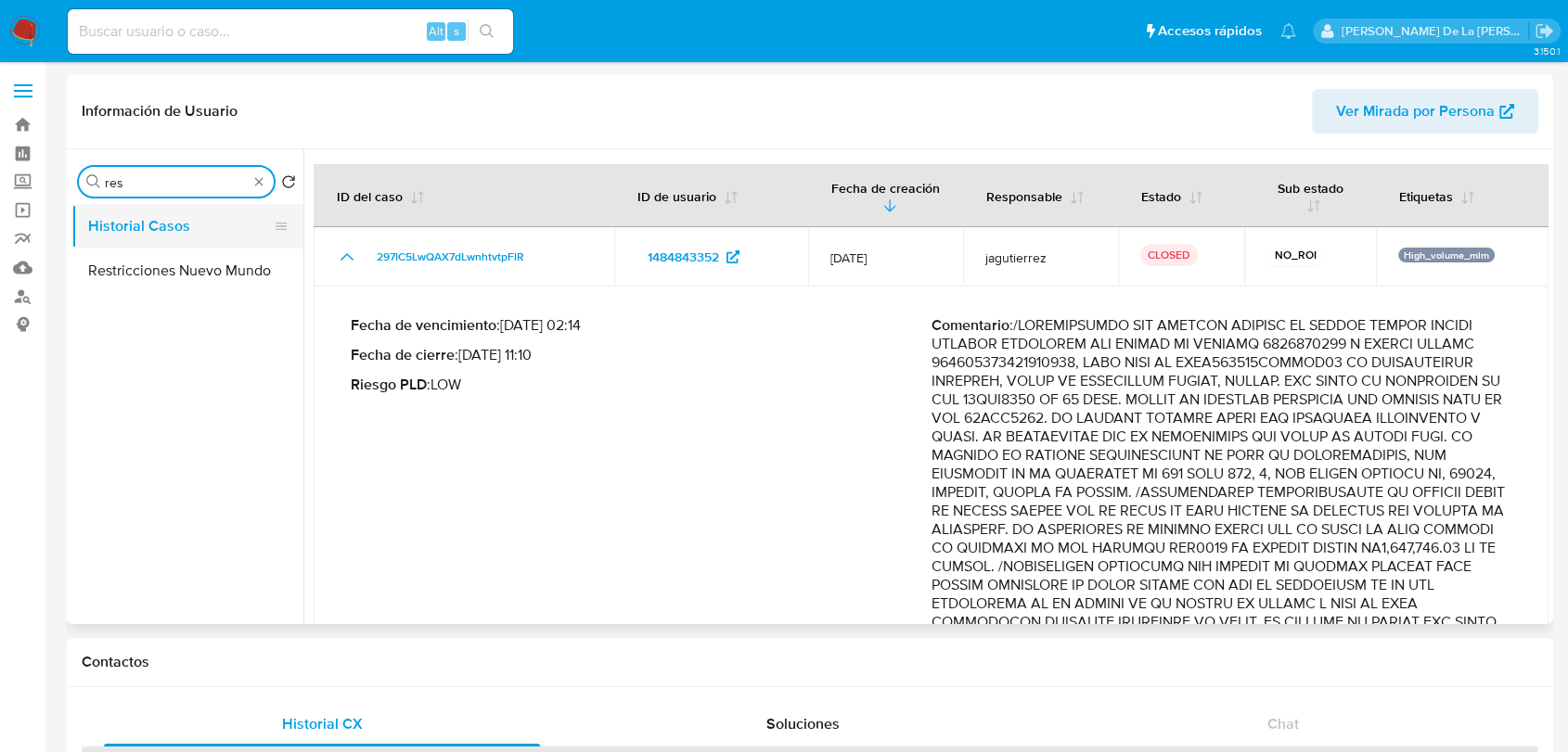
type input "res"
click at [181, 232] on button "Historial Casos" at bounding box center [179, 226] width 217 height 44
click at [187, 262] on button "Restricciones Nuevo Mundo" at bounding box center [187, 270] width 231 height 44
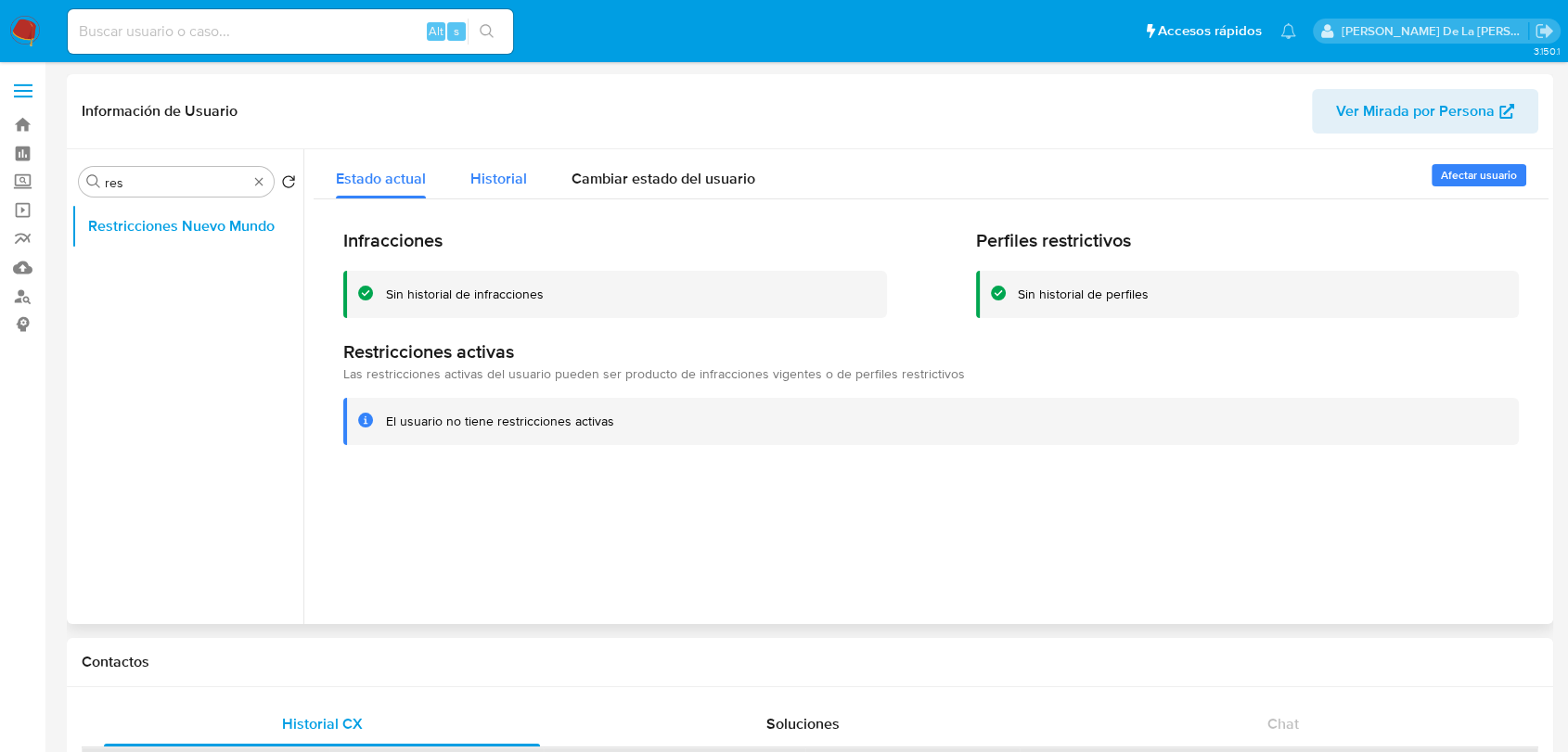
click at [488, 170] on span "Historial" at bounding box center [499, 178] width 57 height 22
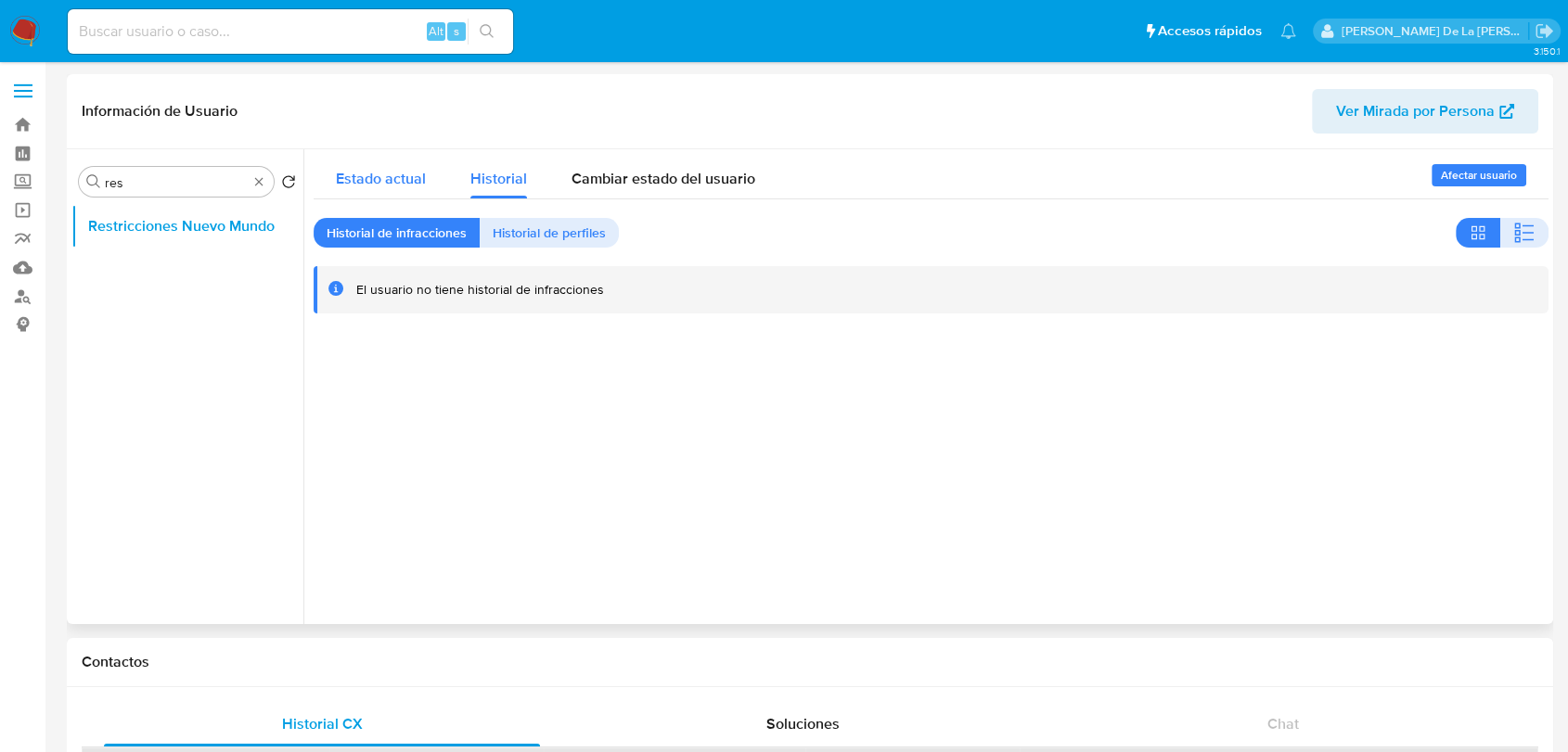
click at [368, 183] on span "Estado actual" at bounding box center [380, 178] width 90 height 22
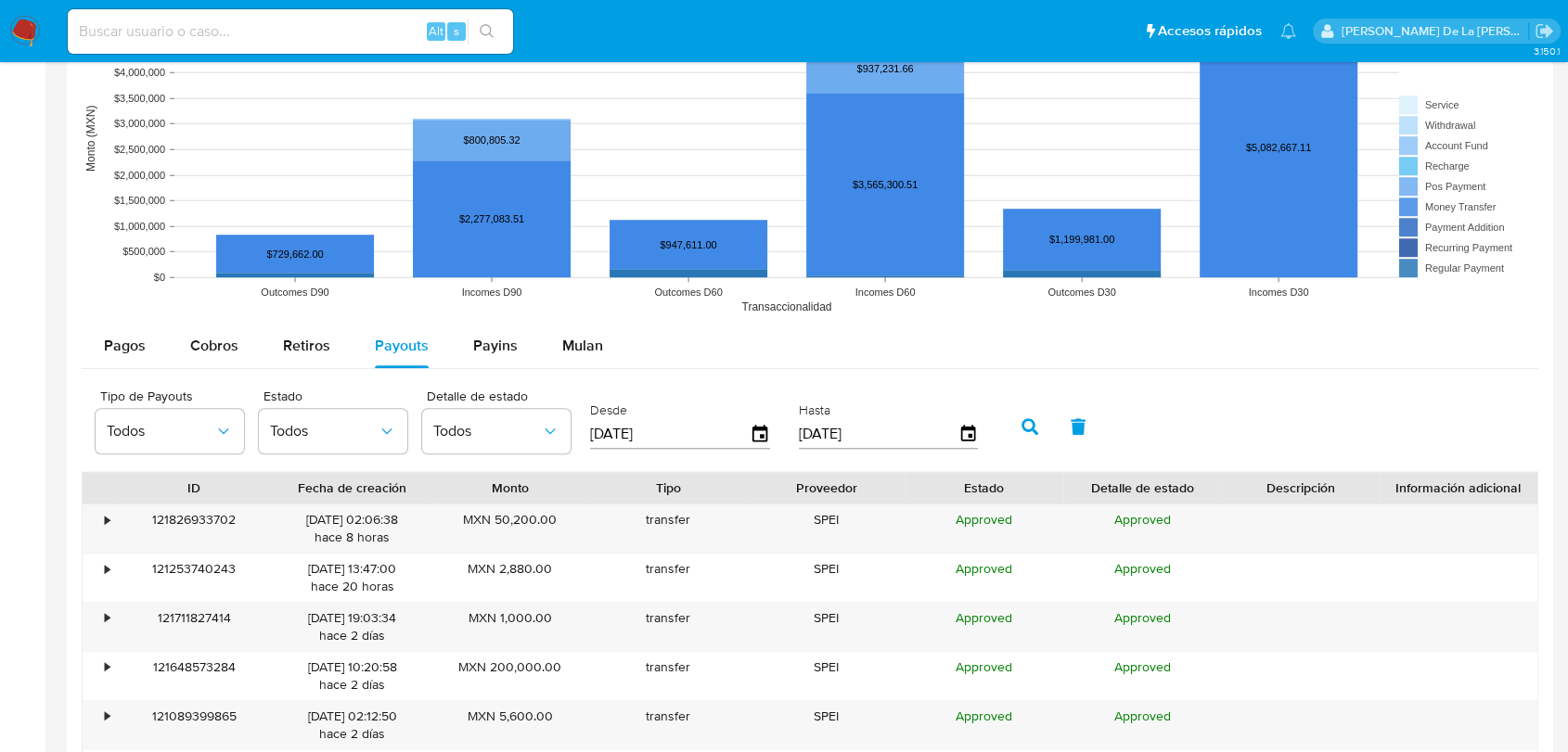
scroll to position [1133, 0]
